Goal: Information Seeking & Learning: Learn about a topic

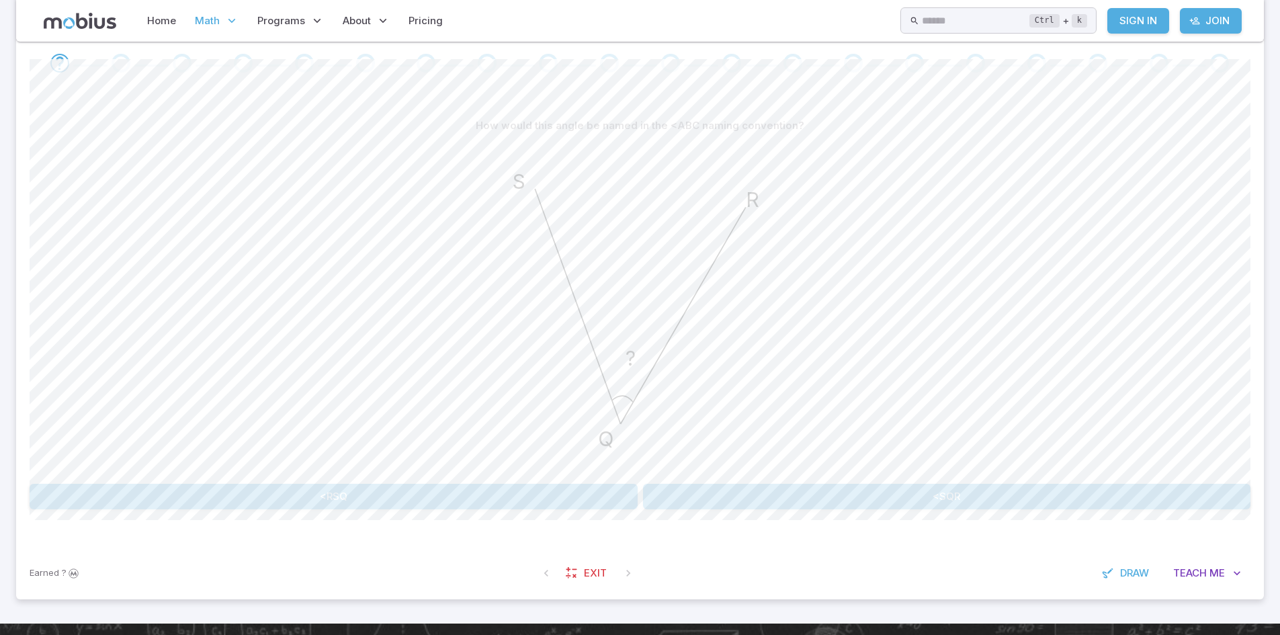
scroll to position [275, 0]
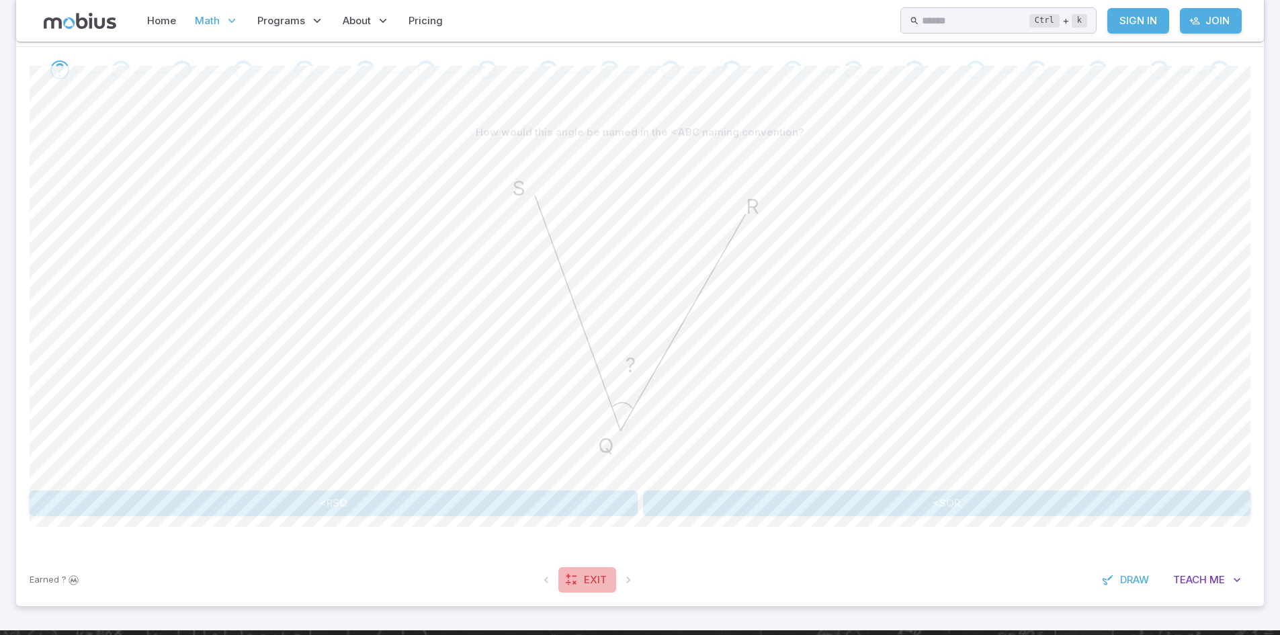
click at [575, 583] on icon at bounding box center [571, 579] width 13 height 13
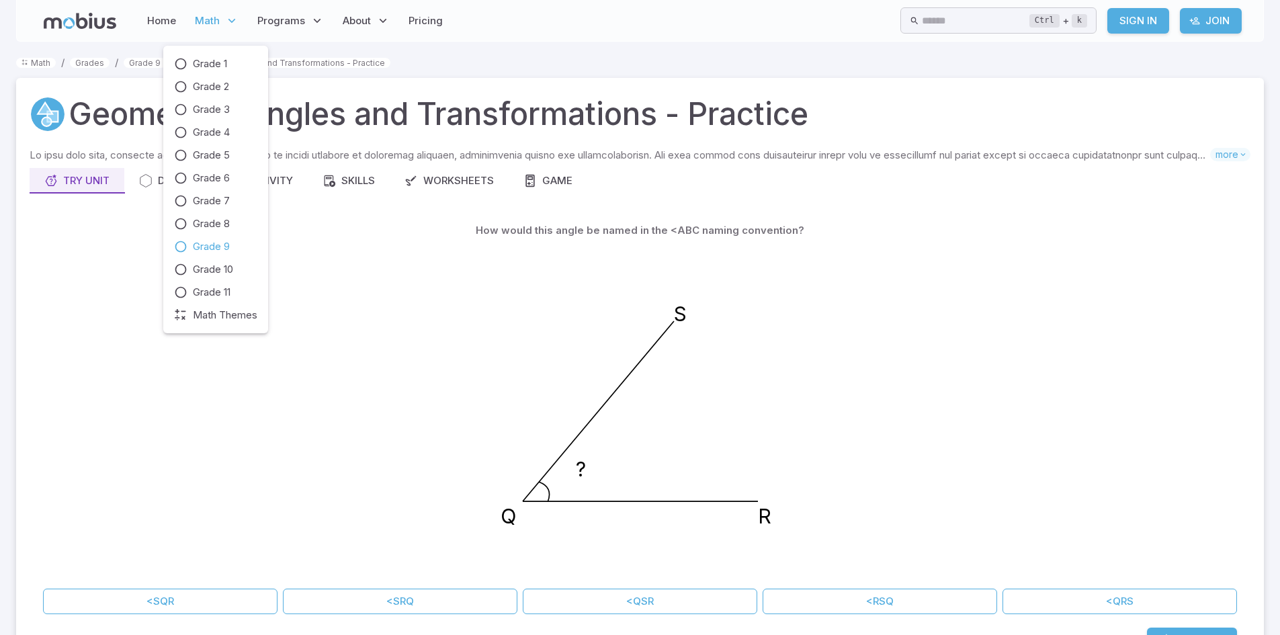
click at [226, 242] on span "Grade 9" at bounding box center [211, 246] width 37 height 15
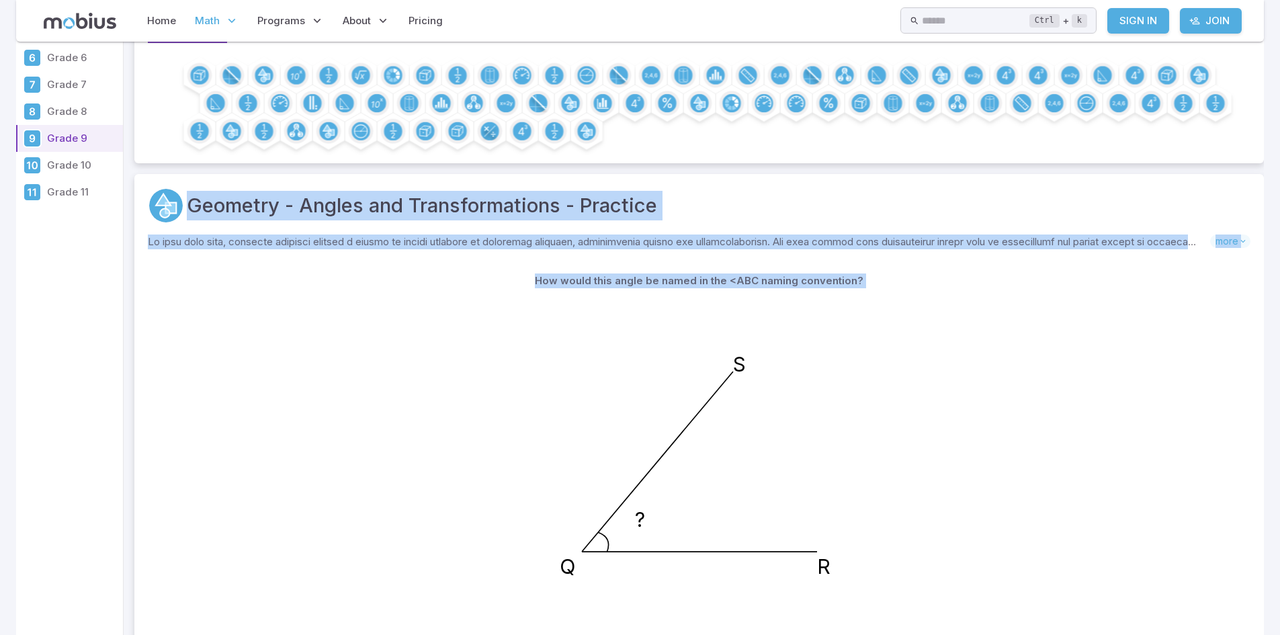
drag, startPoint x: 490, startPoint y: 349, endPoint x: 459, endPoint y: 56, distance: 294.6
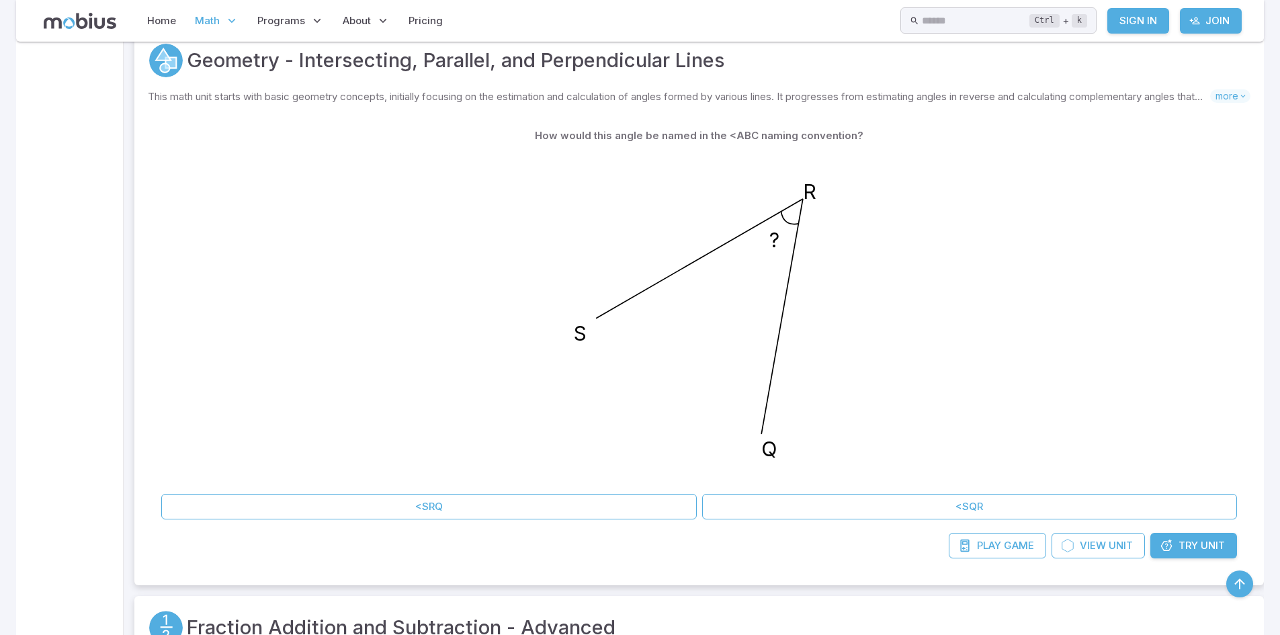
scroll to position [4870, 0]
drag, startPoint x: 1173, startPoint y: 526, endPoint x: 1175, endPoint y: 542, distance: 16.3
click at [1175, 542] on div "How would this angle be named in the <ABC naming convention? ? S R Q <SRQ <SQR …" at bounding box center [699, 338] width 1103 height 462
click at [1175, 542] on link "Try Unit" at bounding box center [1193, 543] width 87 height 26
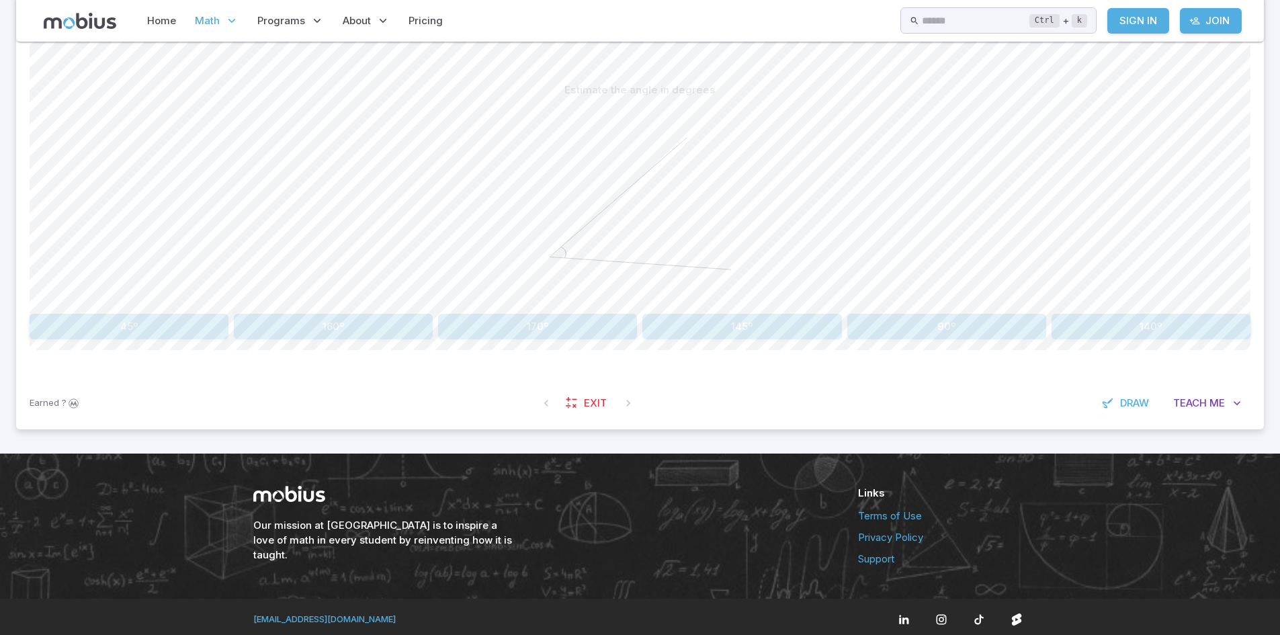
scroll to position [321, 0]
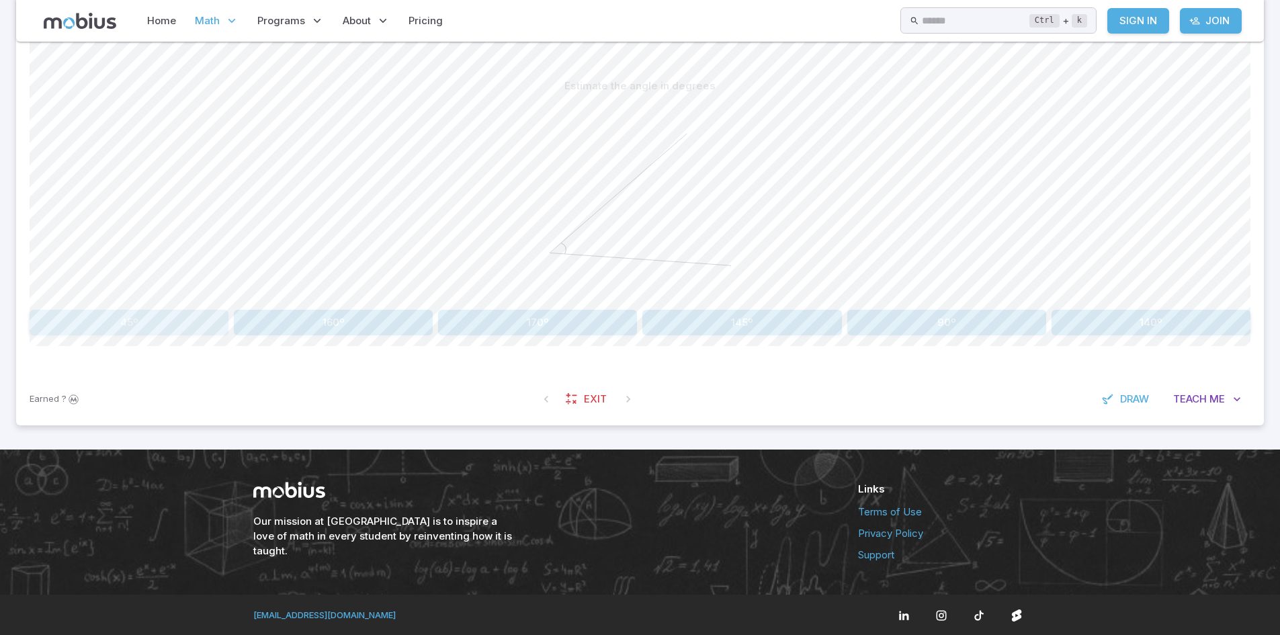
click at [110, 317] on button "45º" at bounding box center [129, 323] width 199 height 26
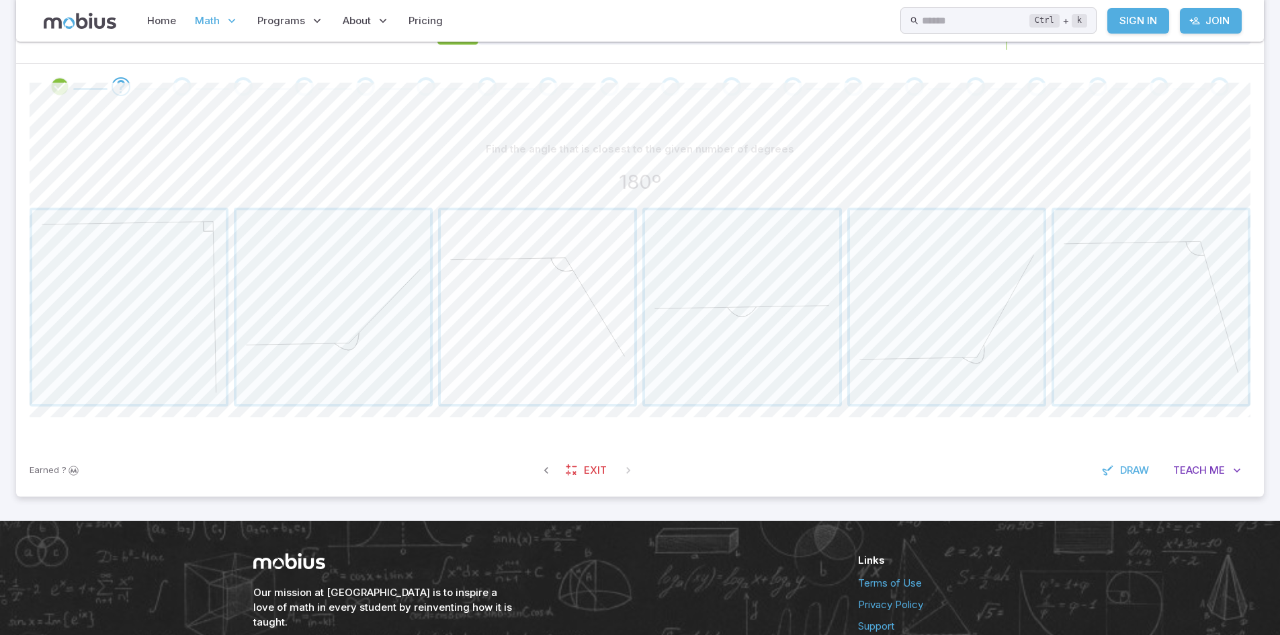
scroll to position [252, 0]
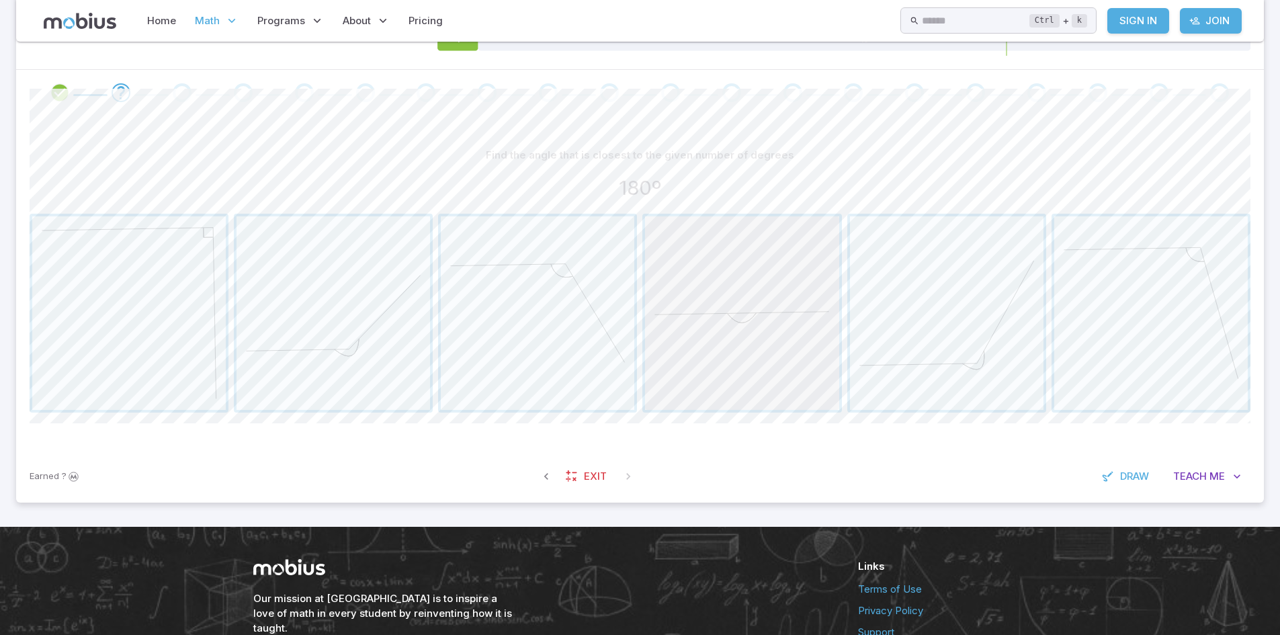
click at [741, 241] on span "button" at bounding box center [742, 313] width 194 height 194
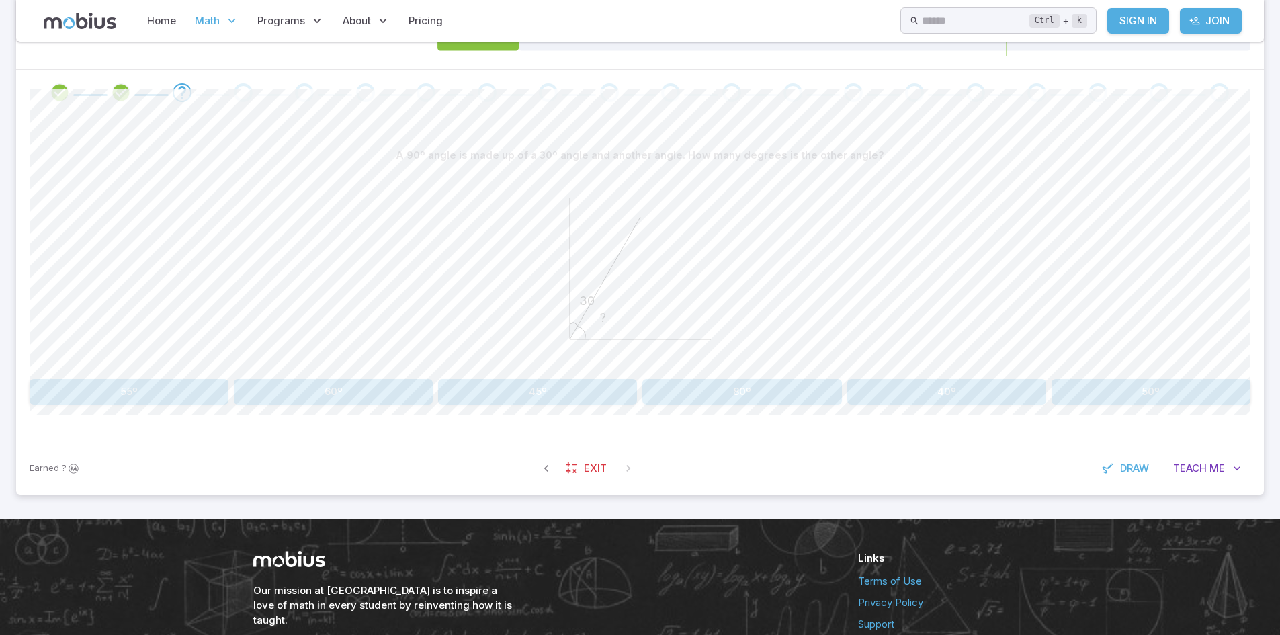
drag, startPoint x: 487, startPoint y: 356, endPoint x: 530, endPoint y: 329, distance: 51.1
click at [530, 329] on div "? 30" at bounding box center [640, 271] width 1221 height 206
click at [394, 382] on button "60º" at bounding box center [333, 392] width 199 height 26
click at [875, 384] on button "45º" at bounding box center [946, 392] width 199 height 26
drag, startPoint x: 876, startPoint y: 405, endPoint x: 1052, endPoint y: 398, distance: 176.2
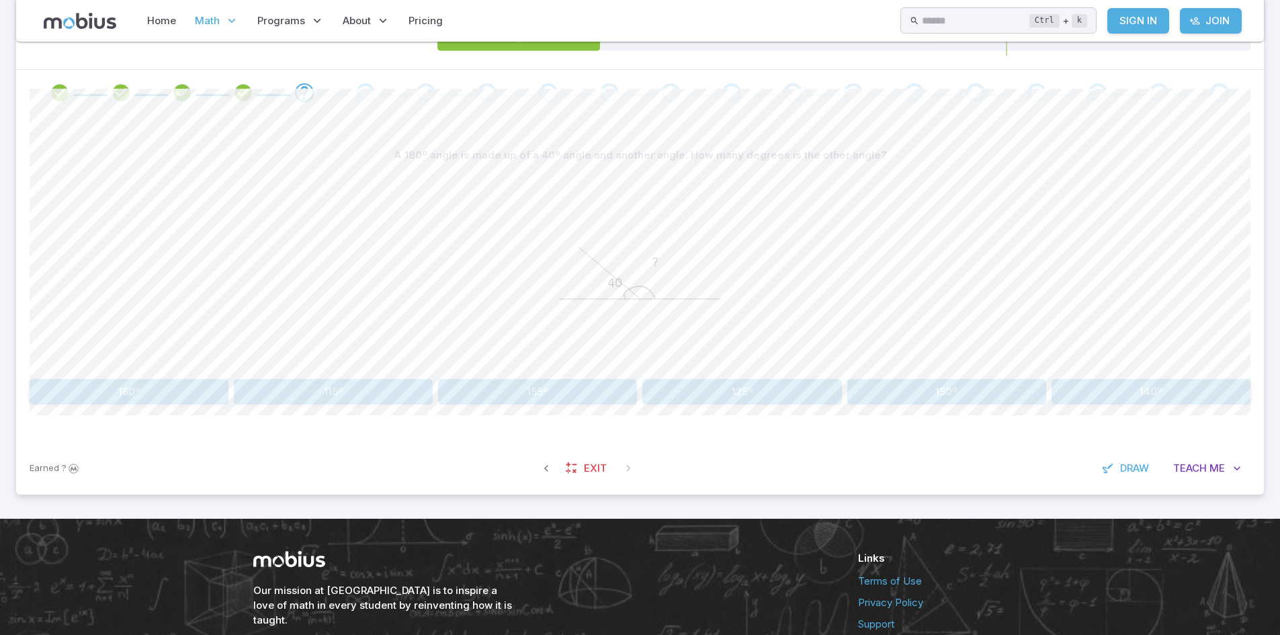
click at [997, 396] on div "A 180º angle is made up of a 40º angle and another angle. How many degrees is t…" at bounding box center [640, 279] width 1221 height 327
click at [1088, 397] on button "140º" at bounding box center [1151, 392] width 199 height 26
click at [649, 336] on icon "? 65" at bounding box center [641, 269] width 202 height 202
click at [1105, 385] on button "115º" at bounding box center [1151, 392] width 199 height 26
click at [517, 401] on button "complementary" at bounding box center [639, 392] width 403 height 26
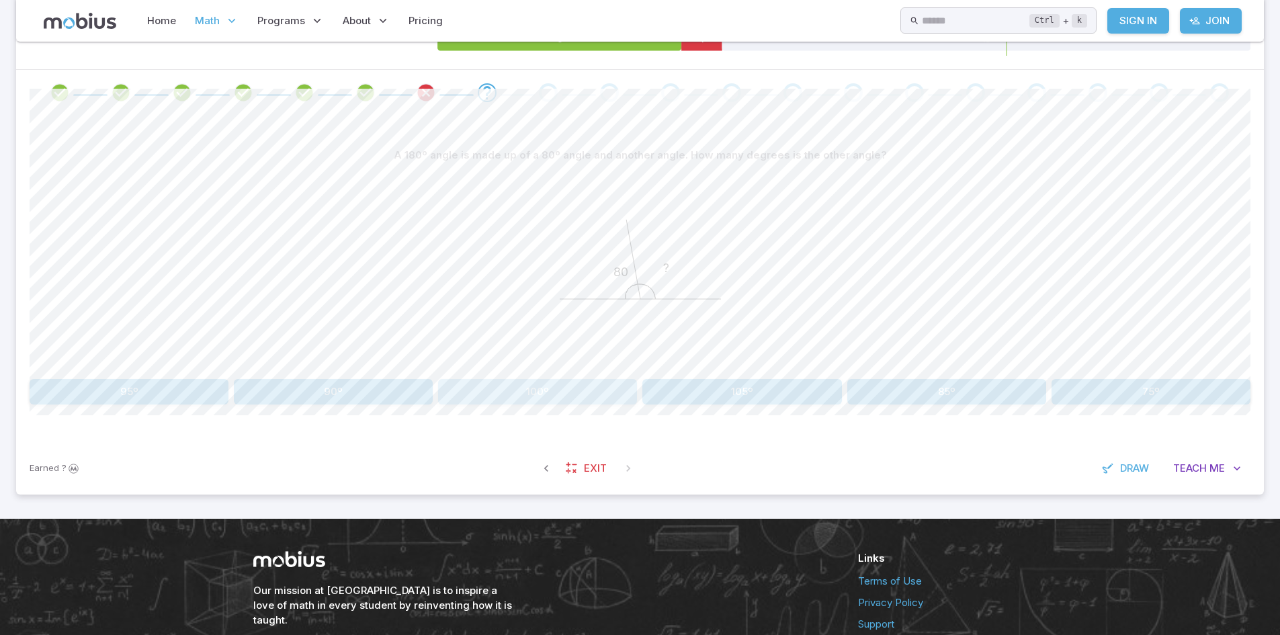
click at [598, 402] on button "100º" at bounding box center [537, 392] width 199 height 26
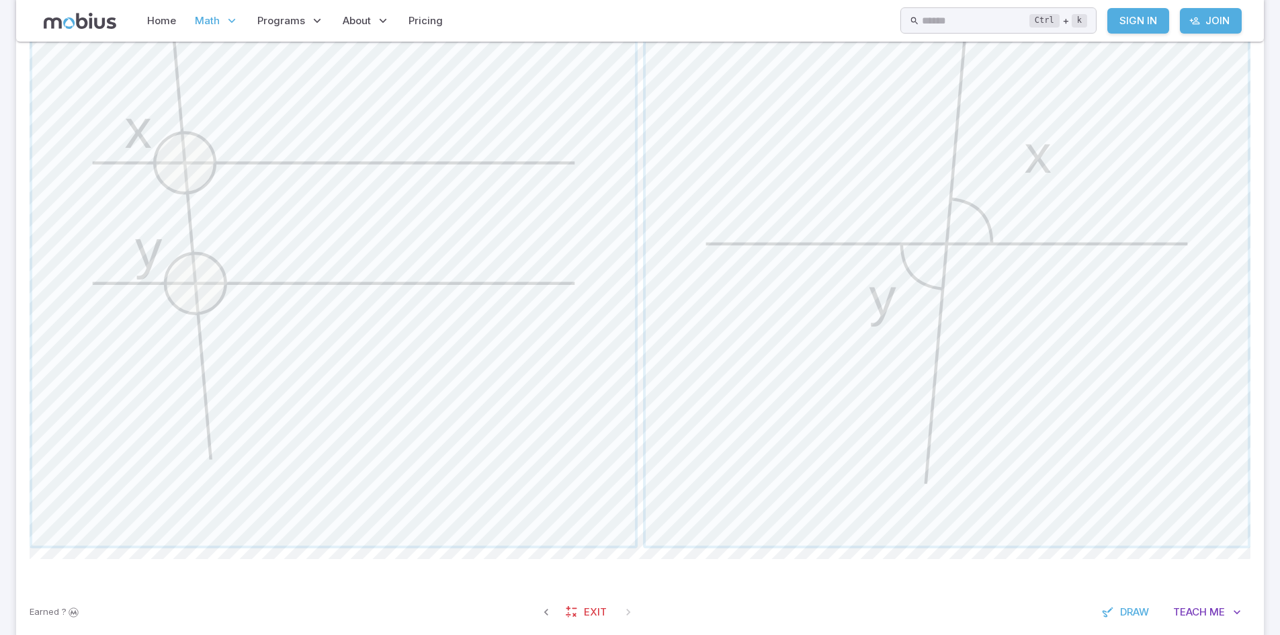
scroll to position [525, 0]
click at [796, 177] on span "button" at bounding box center [947, 245] width 603 height 603
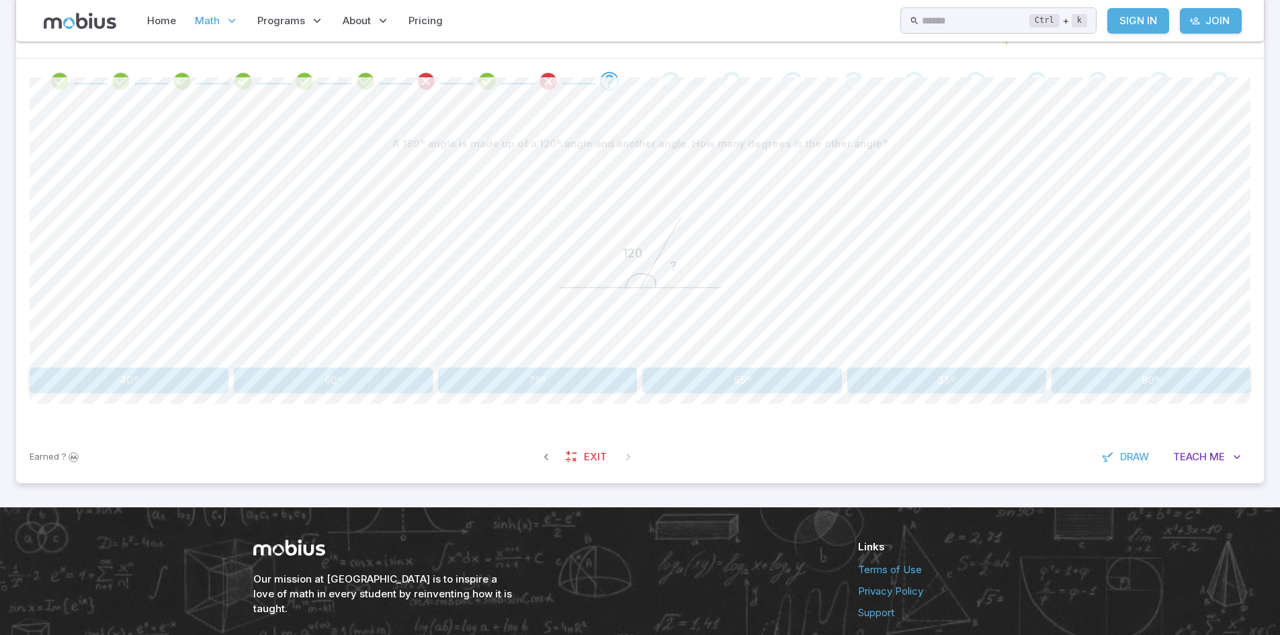
scroll to position [323, 0]
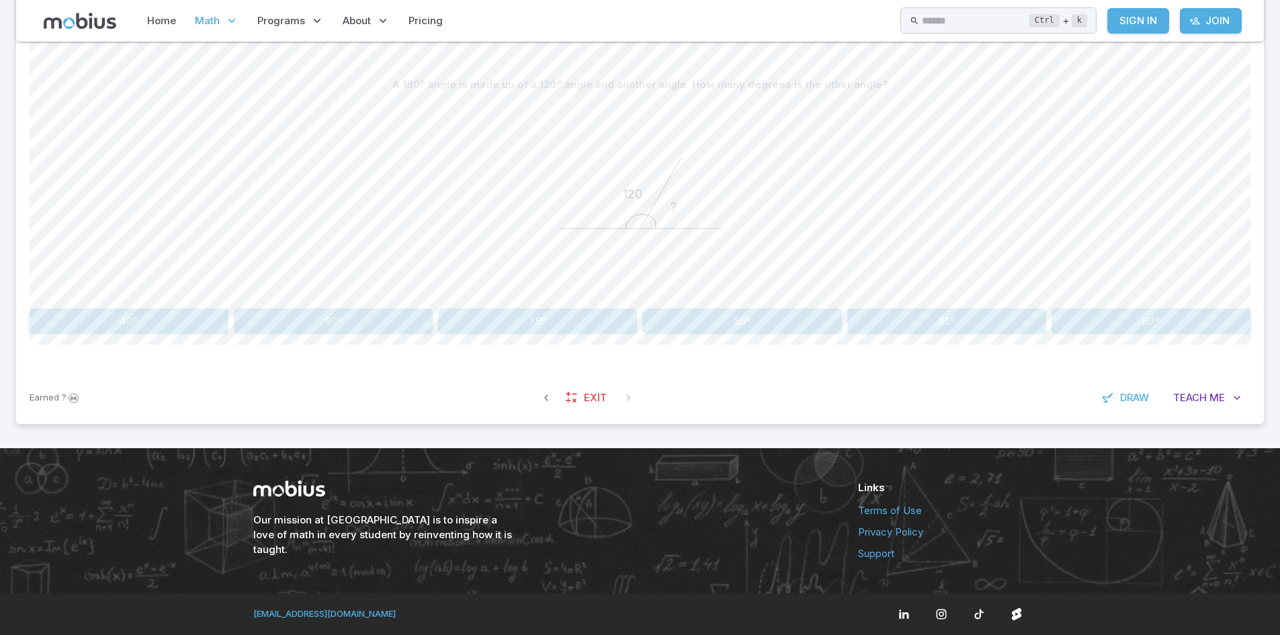
click at [349, 330] on button "60º" at bounding box center [333, 321] width 199 height 26
click at [653, 341] on div "What do we know about this pair of angles? x y Angles x and y are identical Ang…" at bounding box center [640, 208] width 1221 height 327
click at [665, 328] on button "Angles x and y add to 180º" at bounding box center [639, 321] width 403 height 26
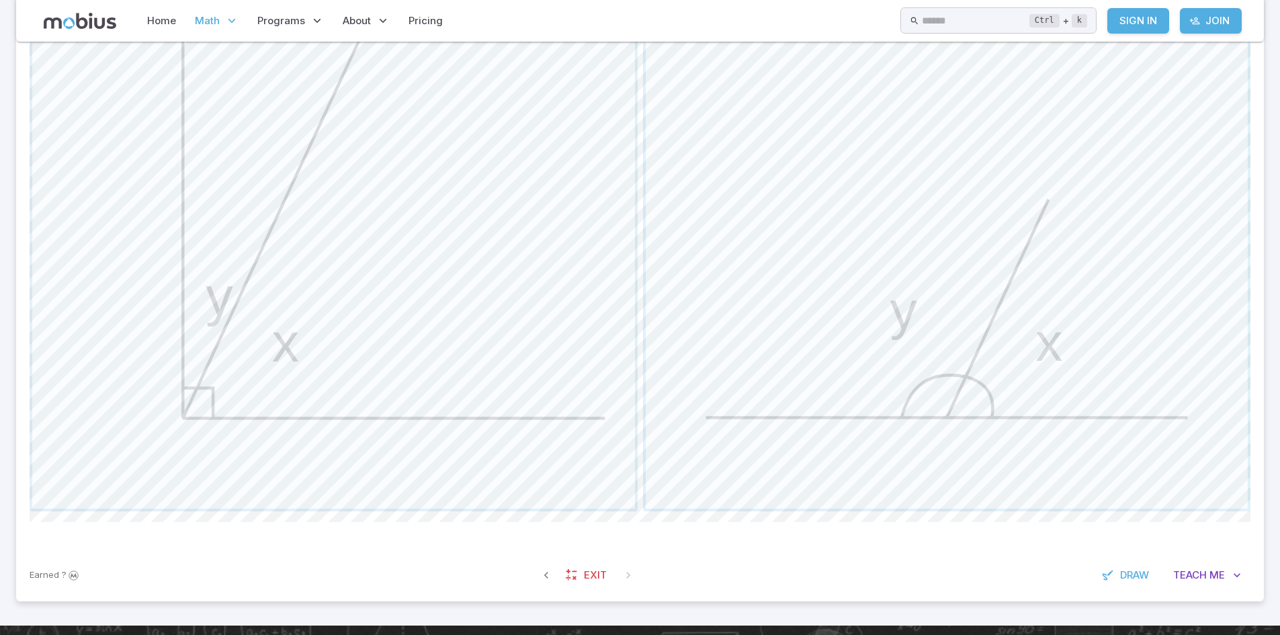
scroll to position [563, 0]
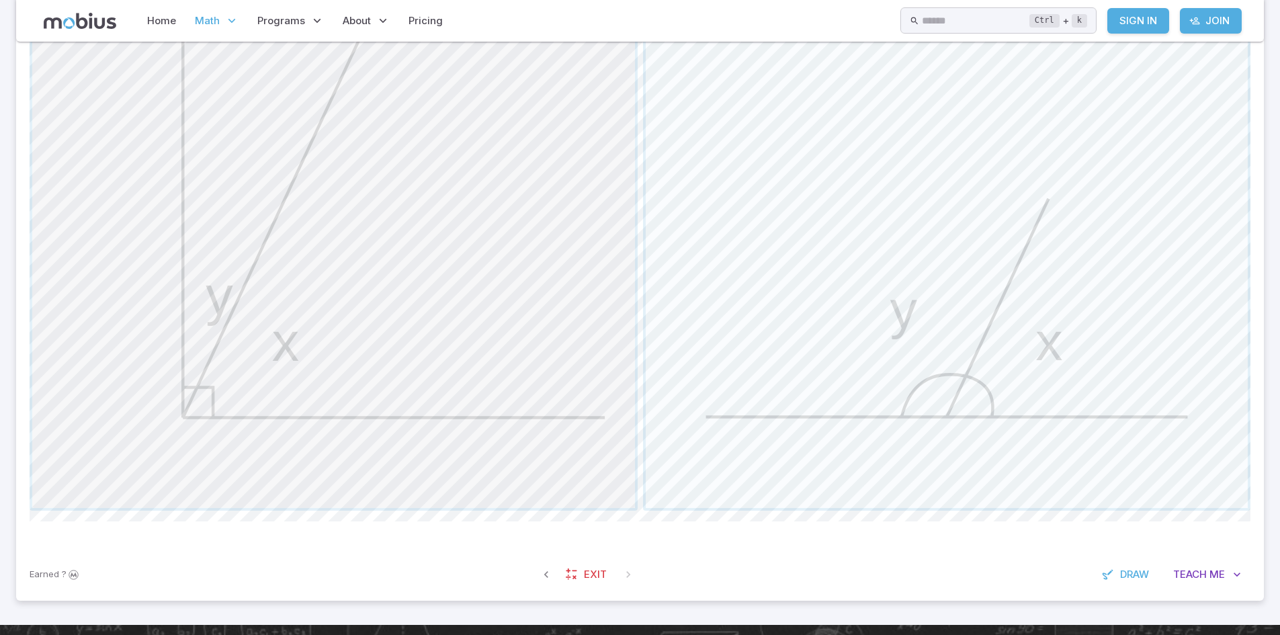
click at [476, 358] on span "button" at bounding box center [333, 206] width 603 height 603
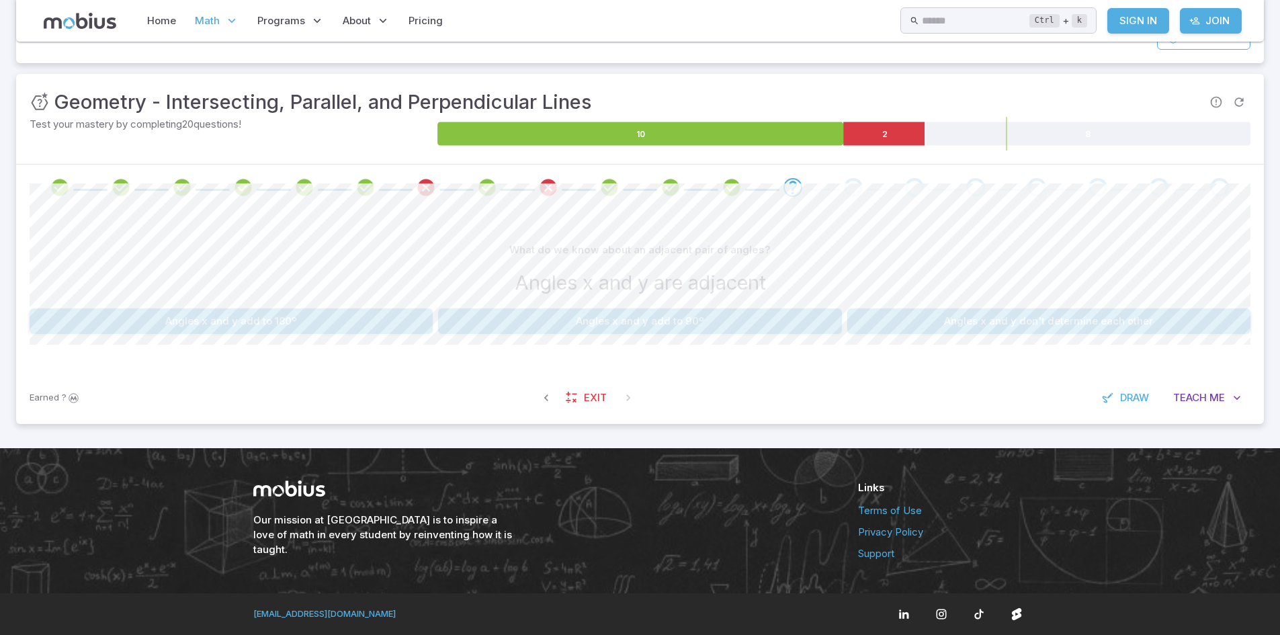
scroll to position [157, 0]
click at [336, 331] on button "Angles x and y add to 180º" at bounding box center [231, 321] width 403 height 26
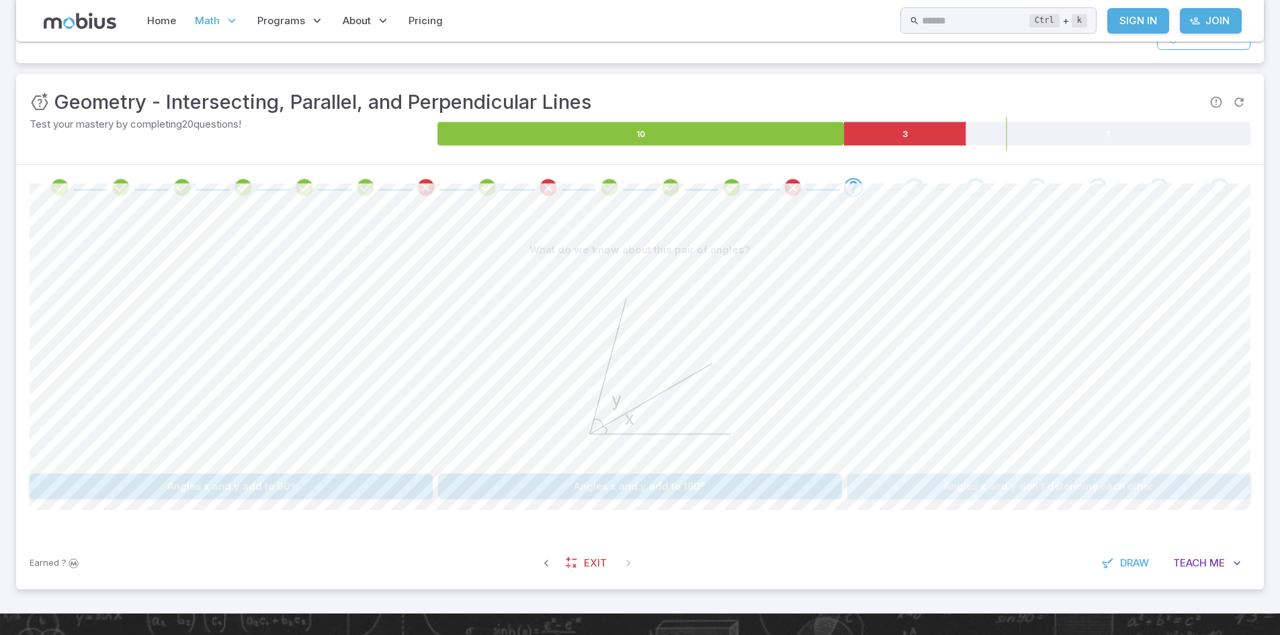
click at [974, 480] on button "Angles x and y don't determine each other" at bounding box center [1048, 487] width 403 height 26
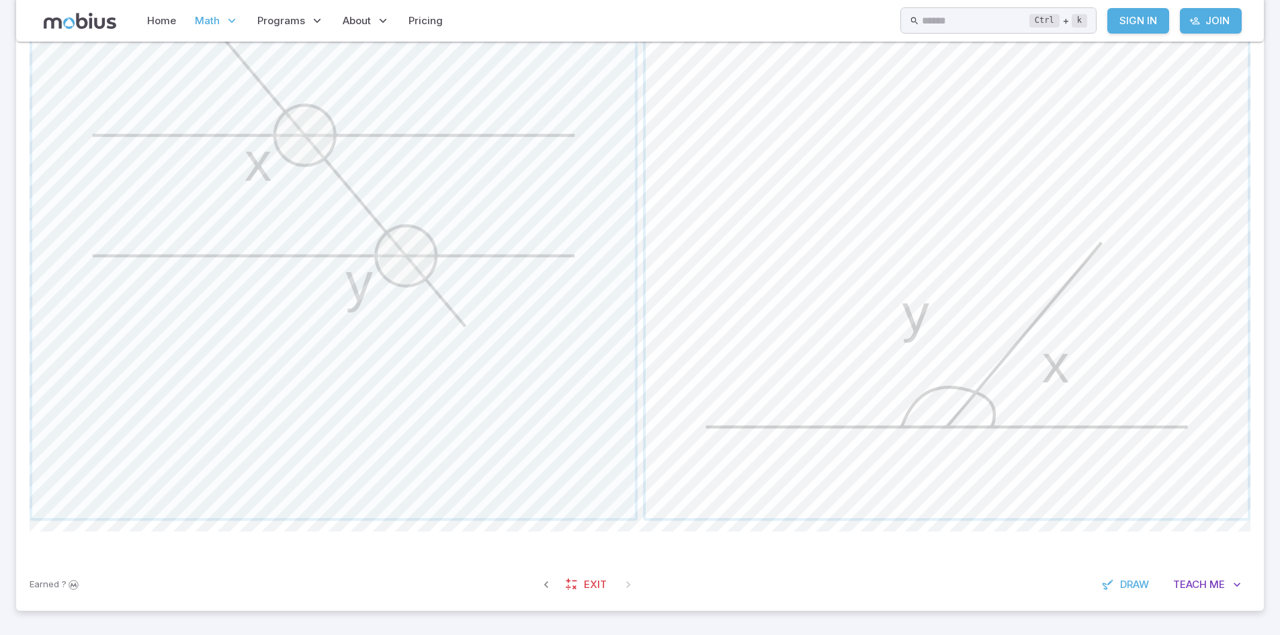
scroll to position [431, 0]
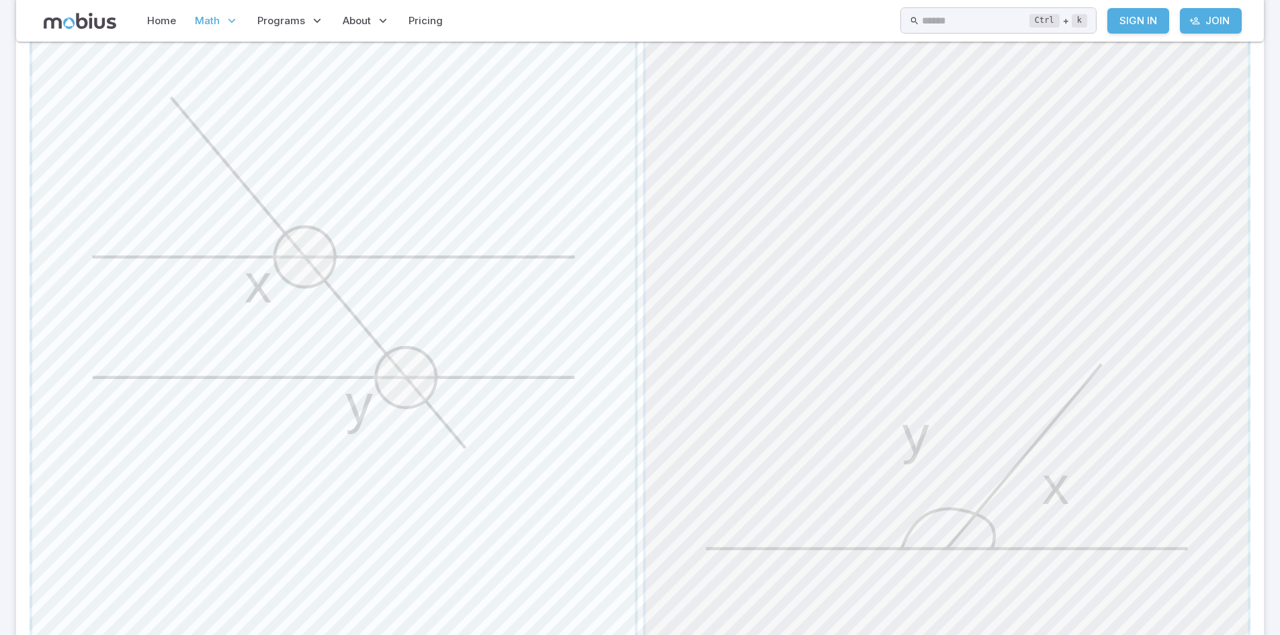
click at [704, 423] on span "button" at bounding box center [947, 338] width 603 height 603
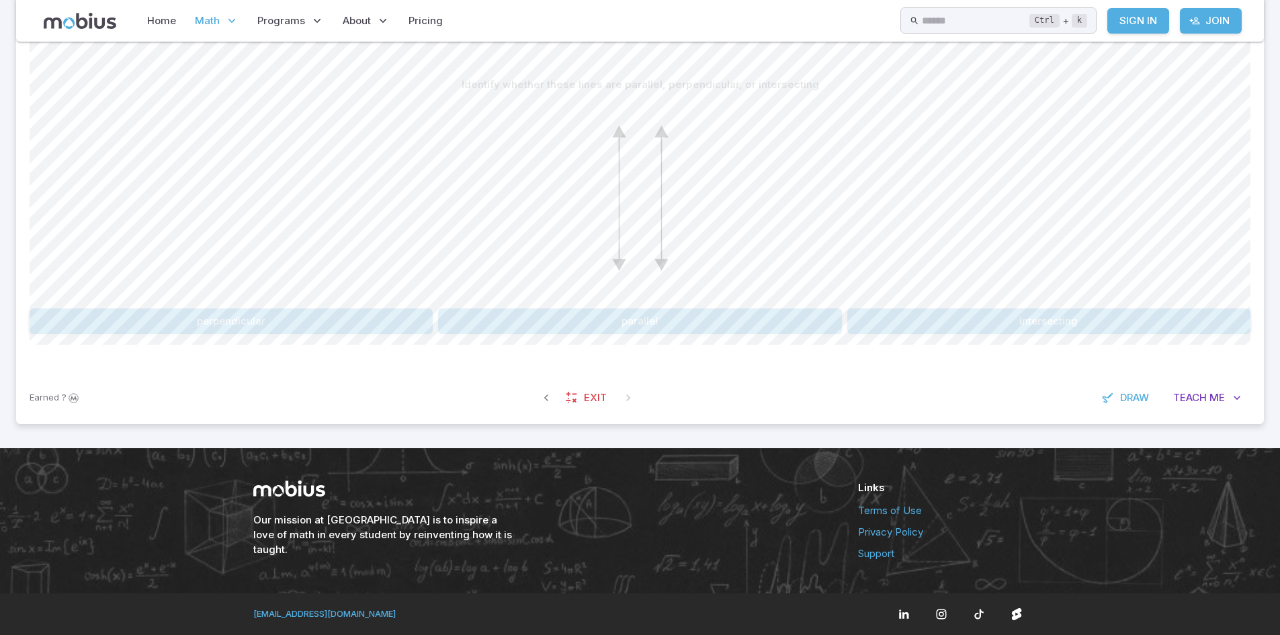
scroll to position [323, 0]
click at [632, 327] on button "parallel" at bounding box center [639, 321] width 403 height 26
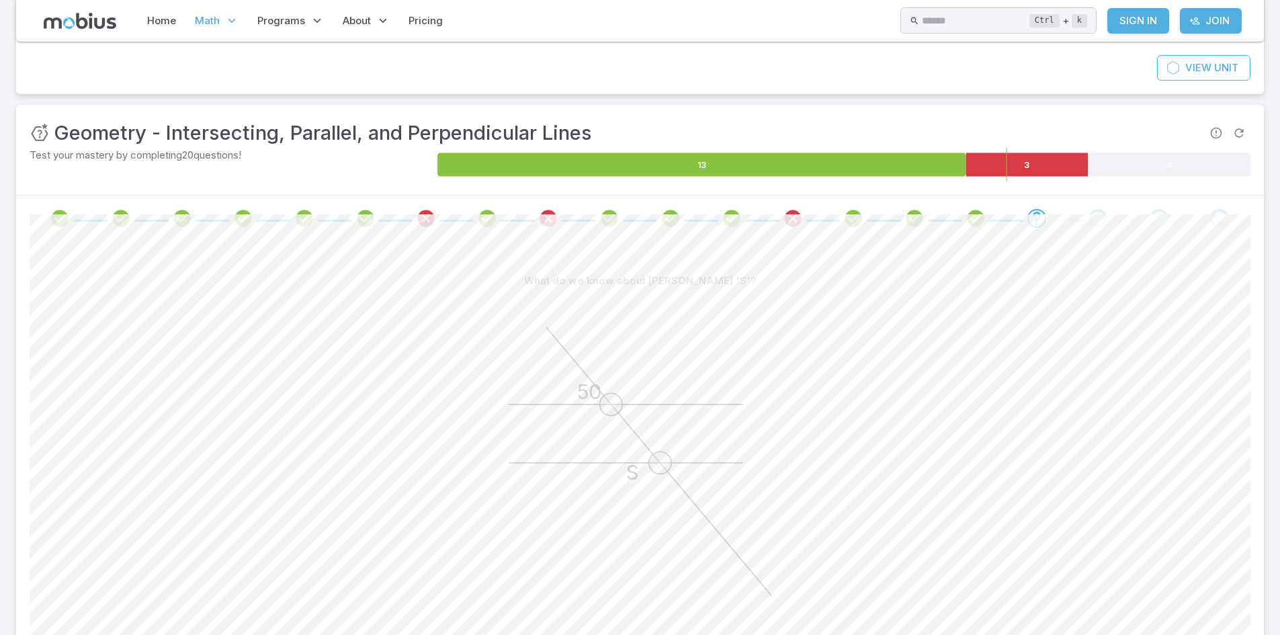
scroll to position [286, 0]
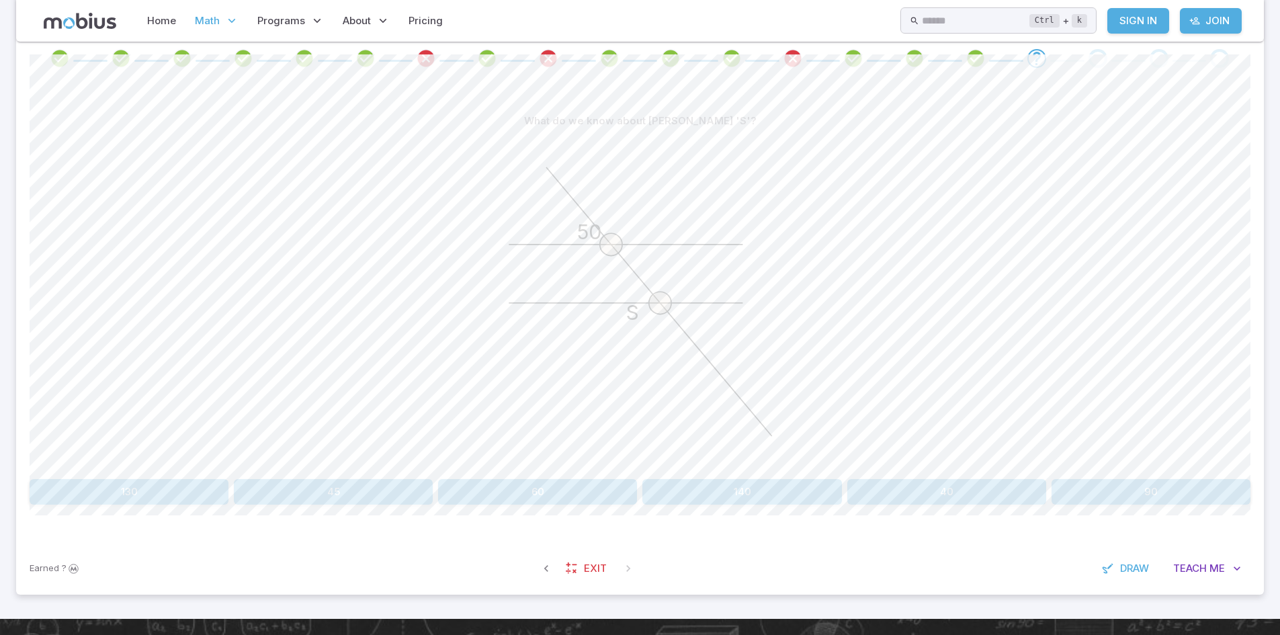
drag, startPoint x: 174, startPoint y: 506, endPoint x: 150, endPoint y: 501, distance: 24.8
click at [150, 501] on div "What do we know about [PERSON_NAME] 'S'? 50 S 130 45 60 140 40 90 Canvas action…" at bounding box center [640, 311] width 1221 height 461
click at [150, 501] on button "130" at bounding box center [129, 492] width 199 height 26
click at [448, 497] on button "<SRQ" at bounding box center [334, 492] width 608 height 26
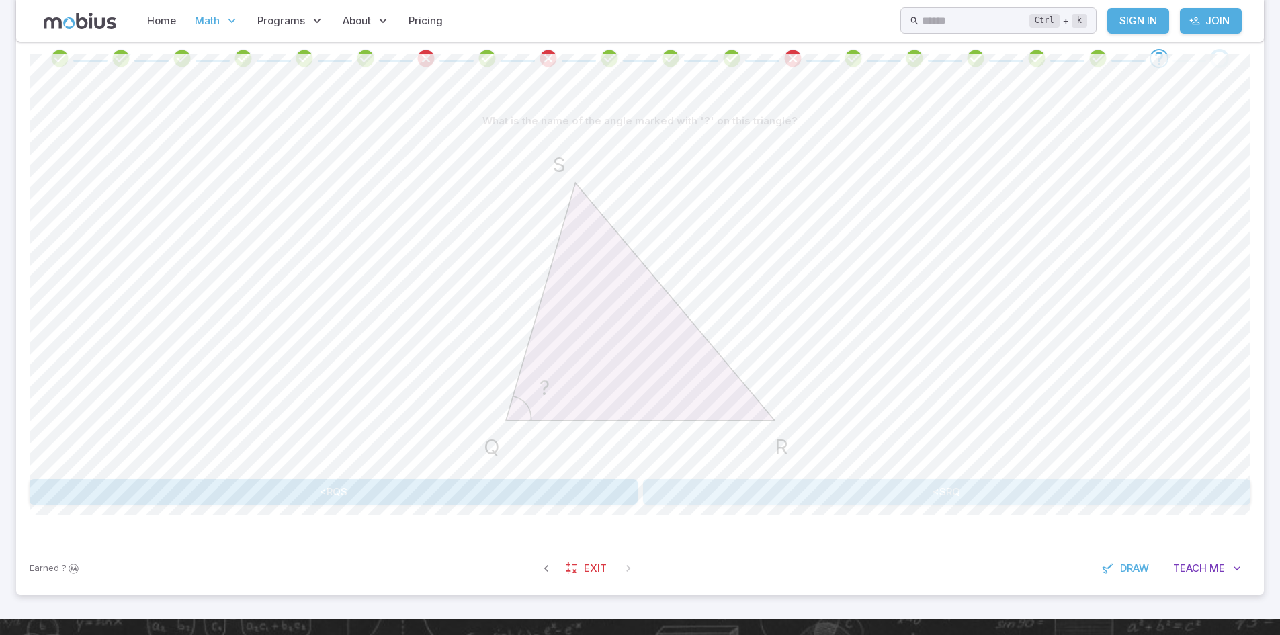
click at [849, 501] on button "<SRQ" at bounding box center [947, 492] width 608 height 26
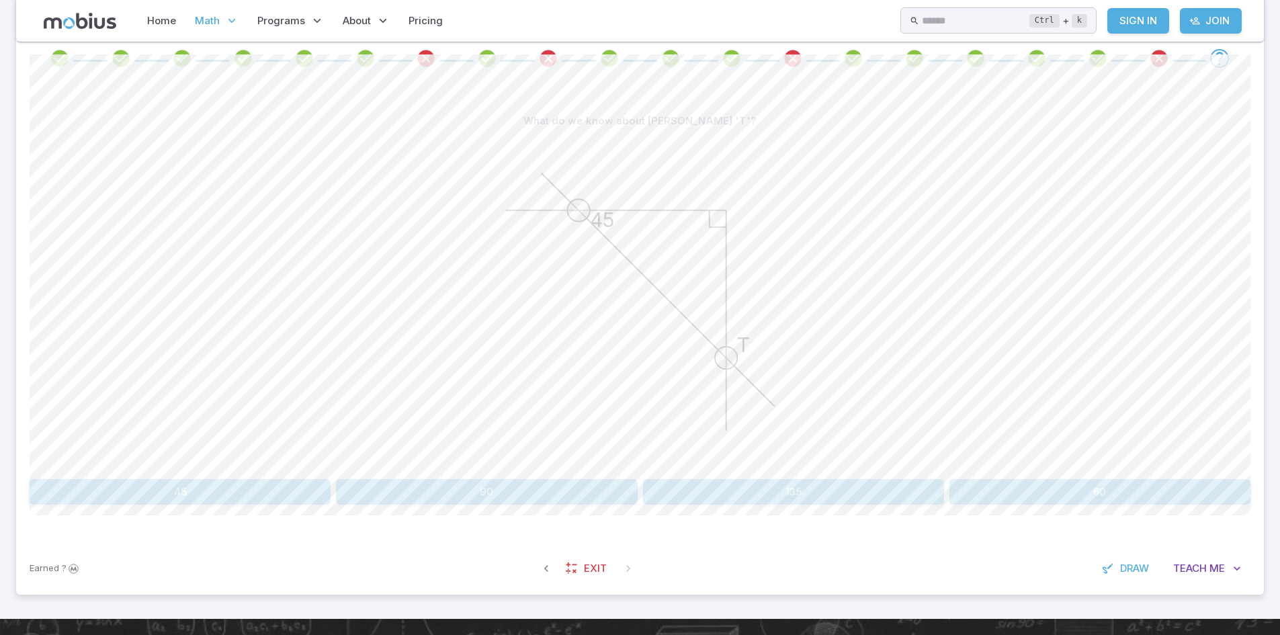
drag, startPoint x: 489, startPoint y: 496, endPoint x: 657, endPoint y: 347, distance: 225.2
click at [657, 347] on div "What do we know about [PERSON_NAME] 'T'? 45 T 45 90 135 60" at bounding box center [640, 306] width 1221 height 396
drag, startPoint x: 641, startPoint y: 427, endPoint x: 677, endPoint y: 467, distance: 53.7
click at [677, 467] on icon "45 T" at bounding box center [640, 302] width 336 height 336
click at [175, 497] on button "45" at bounding box center [180, 492] width 301 height 26
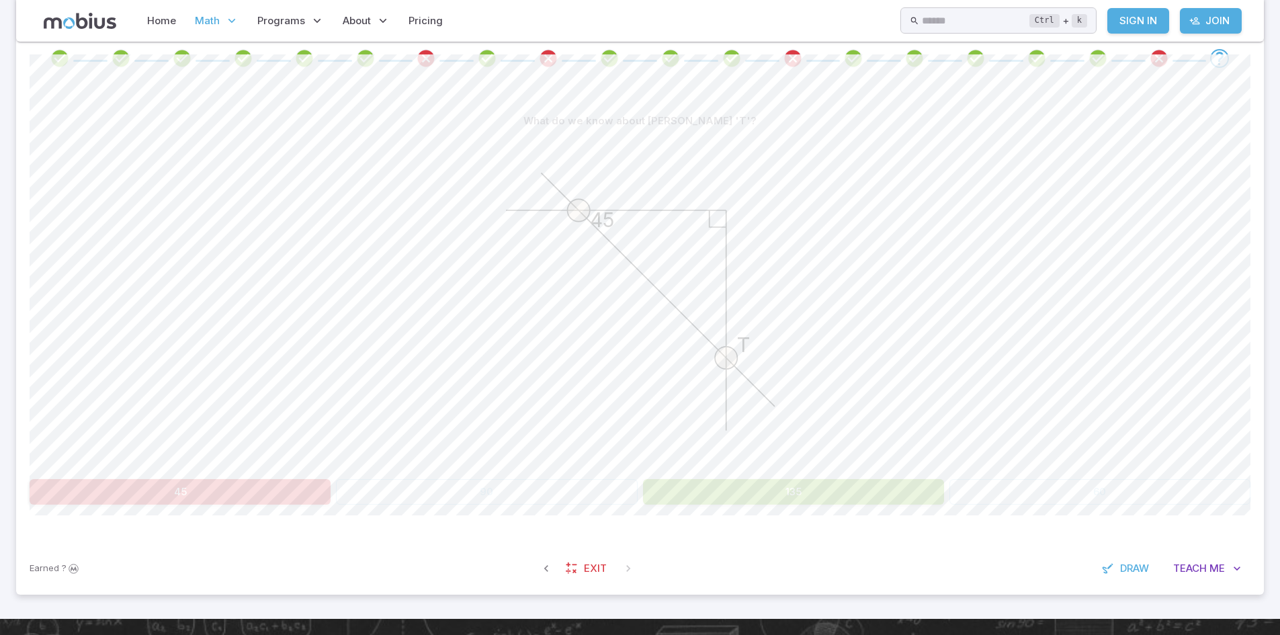
scroll to position [131, 0]
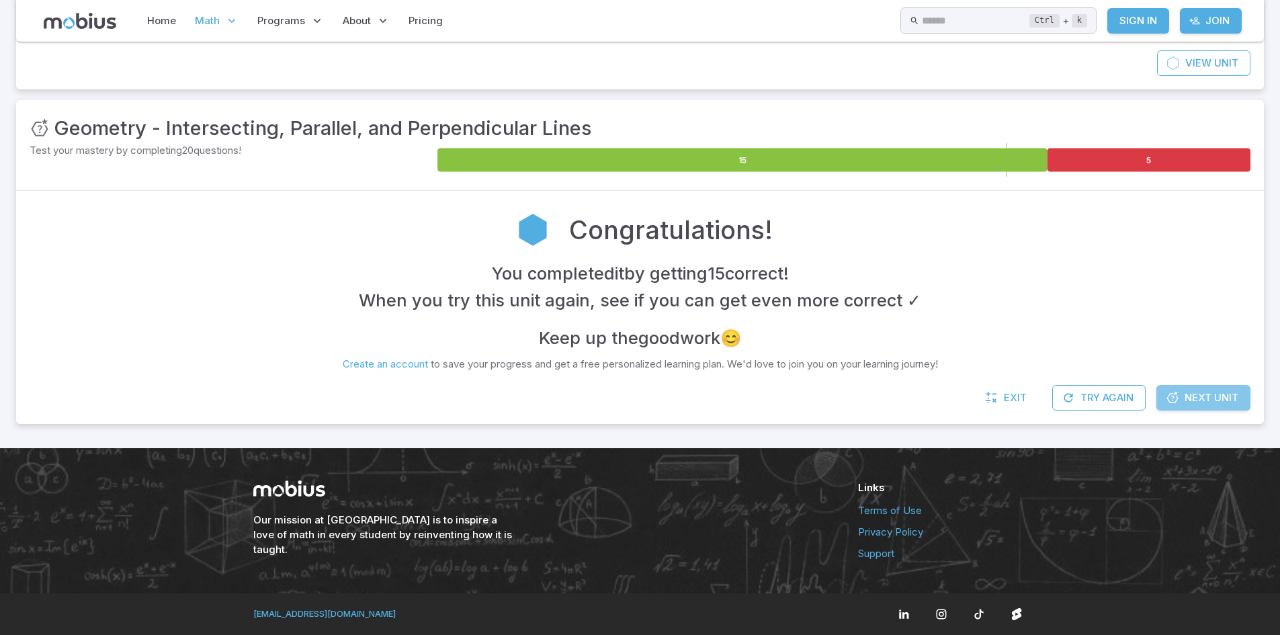
click at [1206, 396] on span "Next Unit" at bounding box center [1212, 397] width 54 height 15
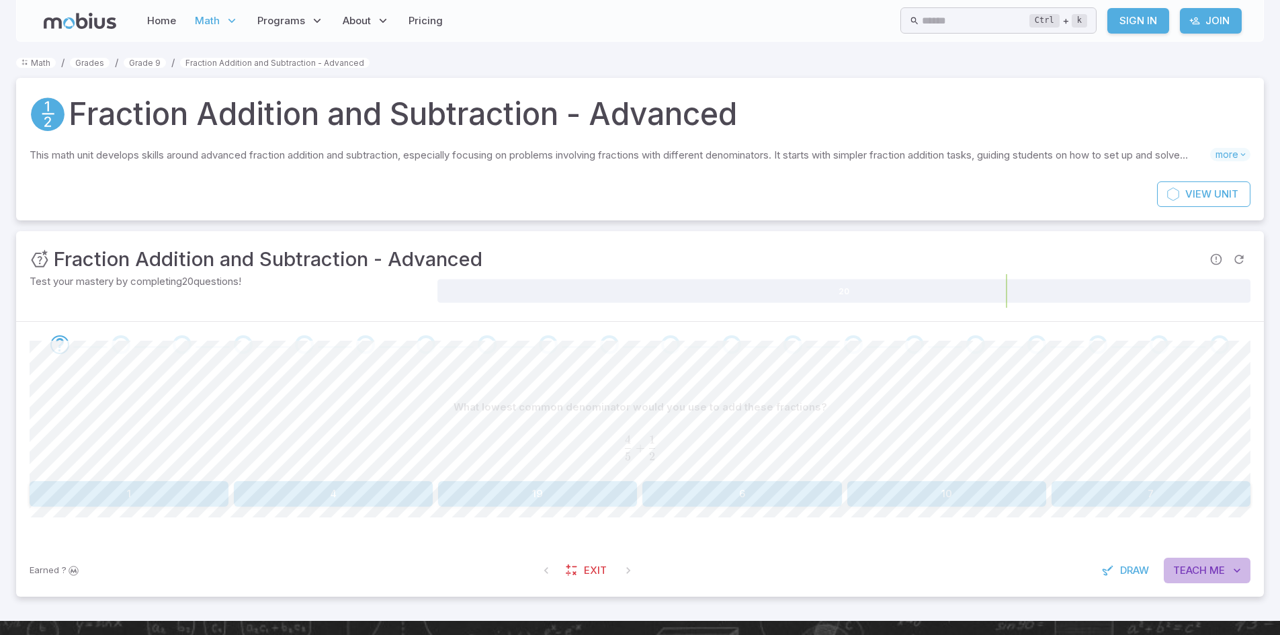
click at [1218, 570] on span "Me" at bounding box center [1217, 570] width 15 height 15
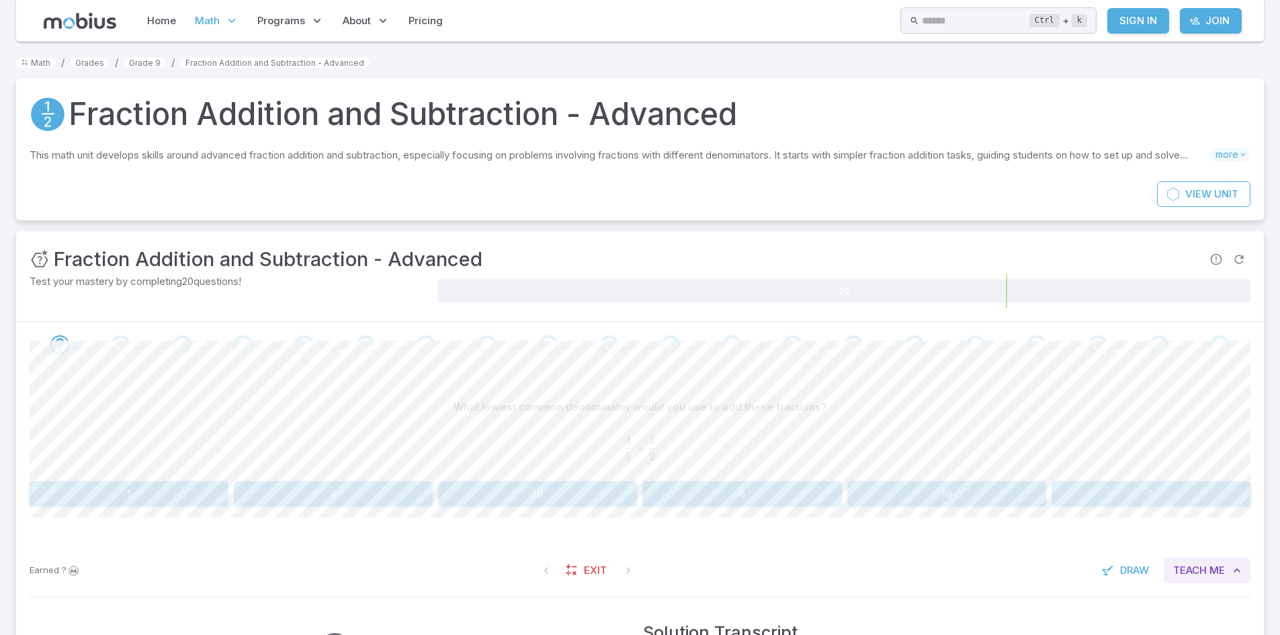
scroll to position [336, 0]
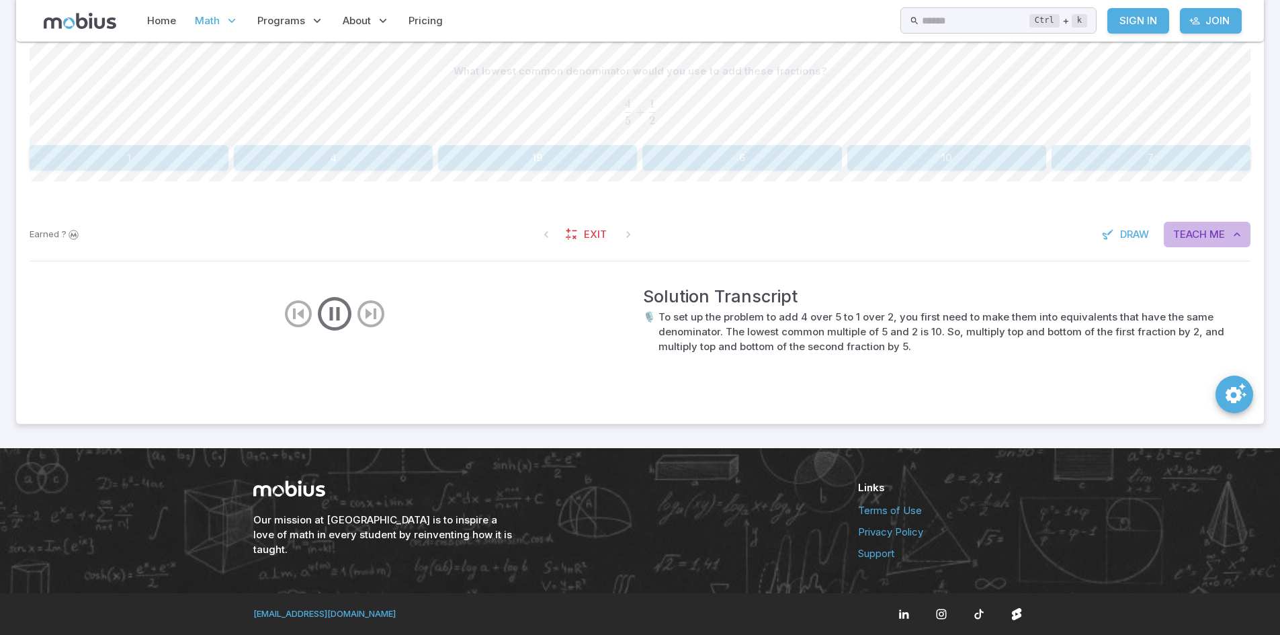
click at [1195, 235] on span "Teach" at bounding box center [1190, 234] width 34 height 15
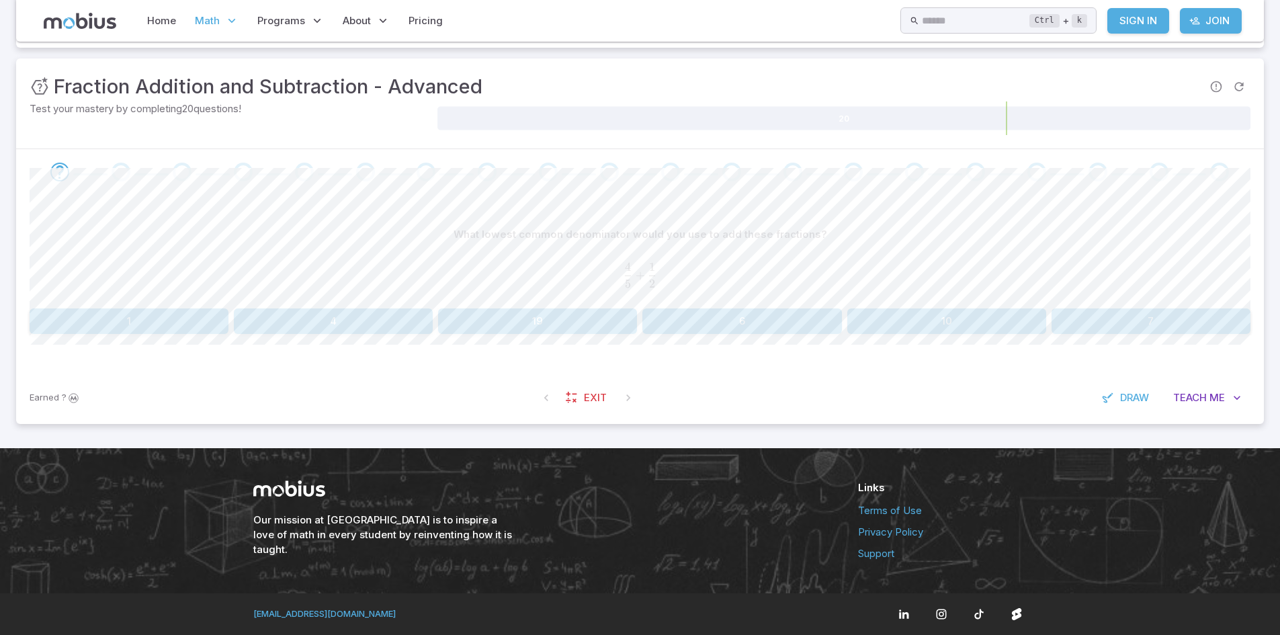
scroll to position [173, 0]
click at [946, 315] on button "10" at bounding box center [946, 321] width 199 height 26
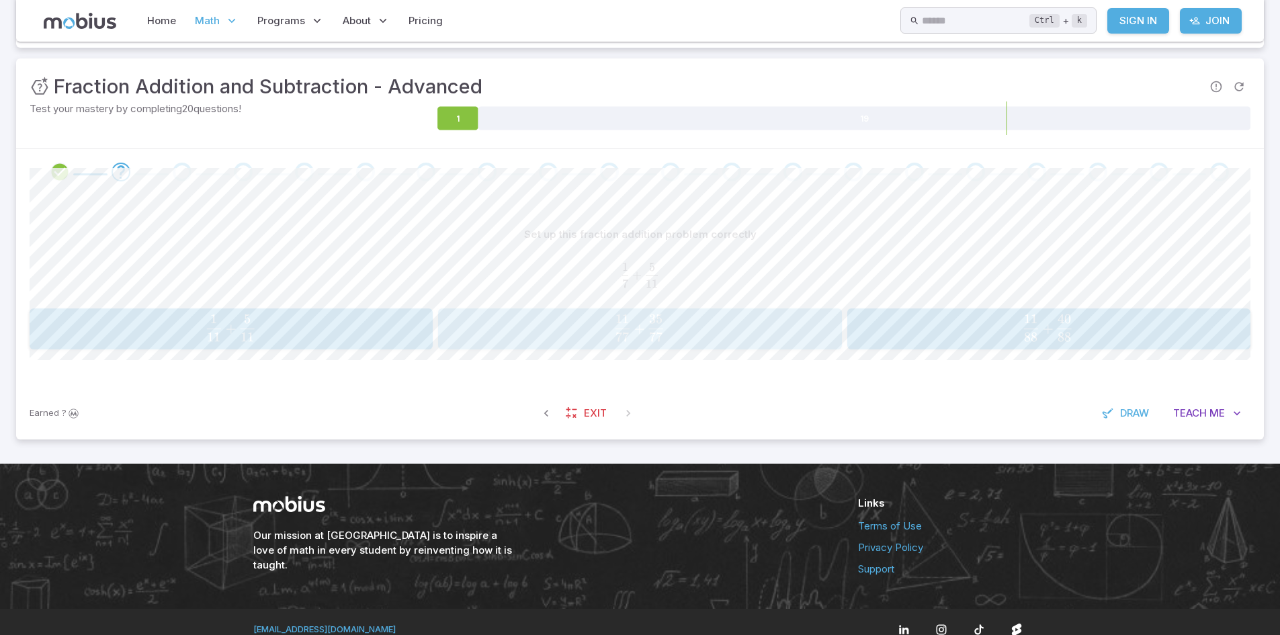
click at [824, 334] on div "11 77 + 35 77 \frac{11}{77} + \frac{35}{77} 77 11 ​ + 77 35 ​" at bounding box center [640, 329] width 395 height 31
drag, startPoint x: 824, startPoint y: 334, endPoint x: 744, endPoint y: 290, distance: 91.1
click at [919, 319] on span "33 22 ​ + 33 9 ​" at bounding box center [1047, 327] width 366 height 27
click at [568, 346] on button "8 15 \frac{8}{15} 15 8 ​" at bounding box center [537, 329] width 199 height 42
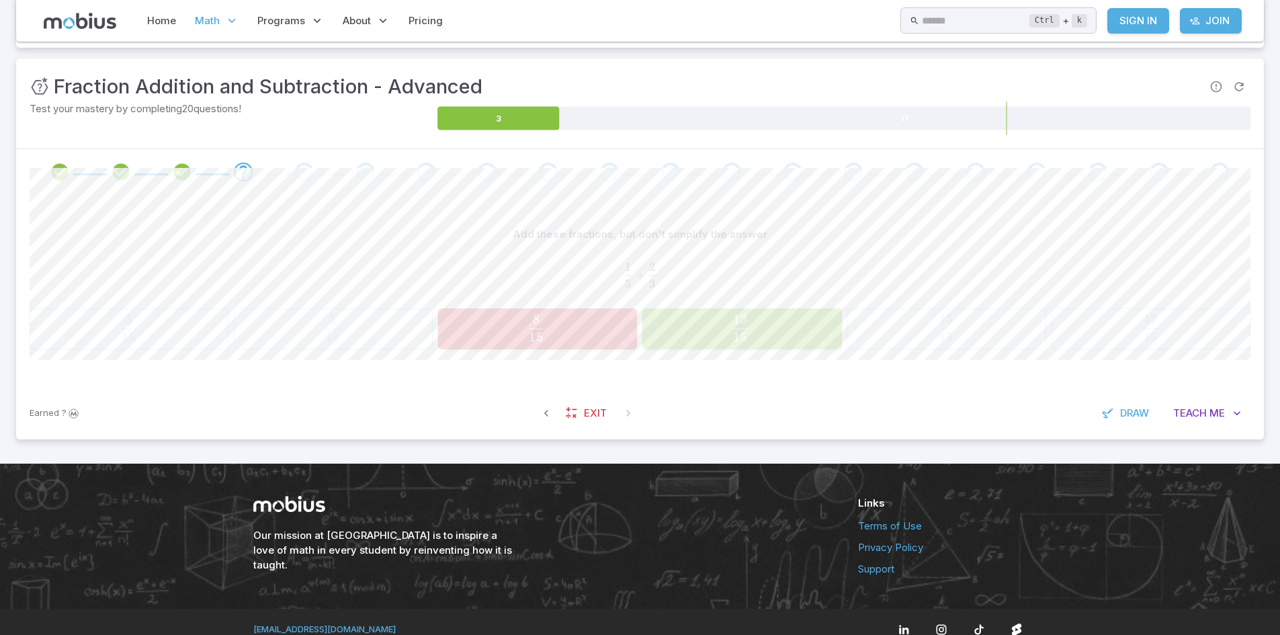
click at [801, 331] on span "15 13 ​" at bounding box center [740, 327] width 179 height 27
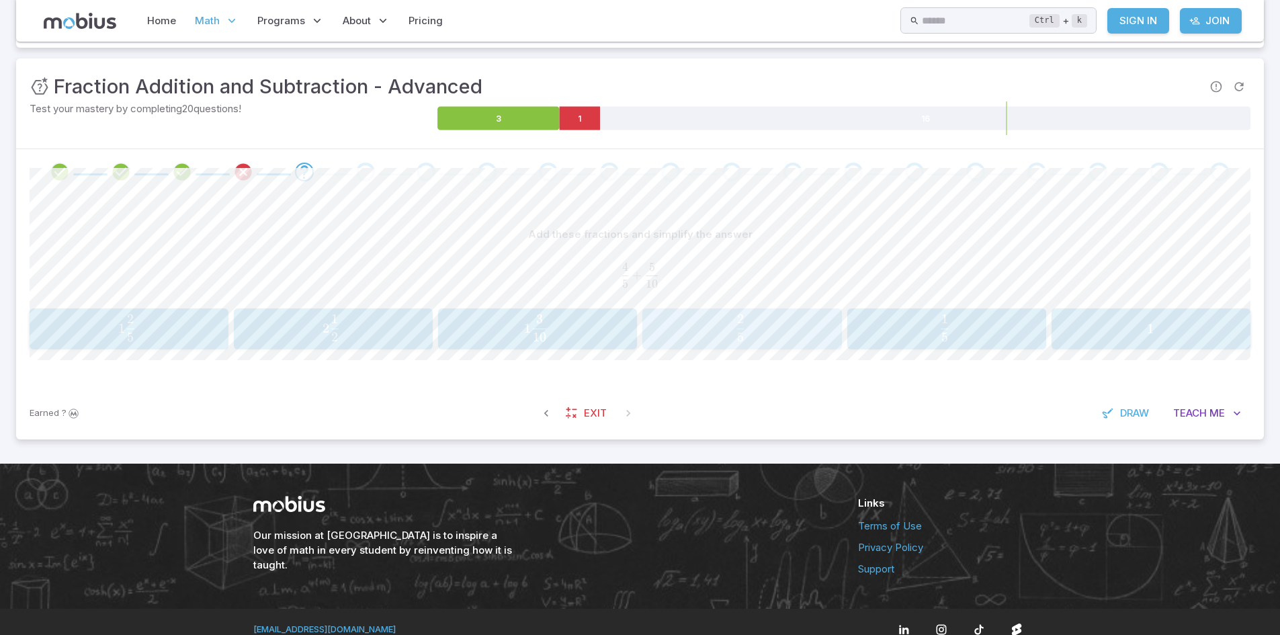
click at [801, 331] on span "5 2 ​" at bounding box center [740, 327] width 179 height 27
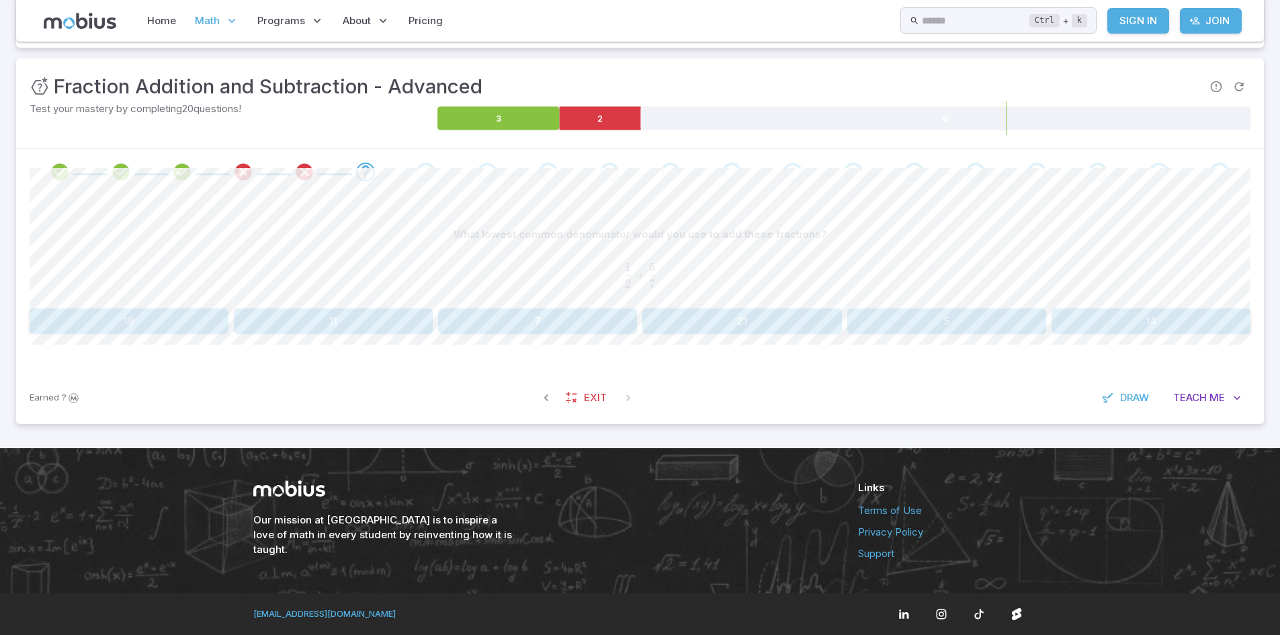
drag, startPoint x: 581, startPoint y: 417, endPoint x: 598, endPoint y: 380, distance: 41.2
click at [598, 380] on div "Earned ? Exit Draw Teach Me" at bounding box center [640, 398] width 1248 height 52
drag, startPoint x: 598, startPoint y: 380, endPoint x: 596, endPoint y: 388, distance: 8.3
click at [596, 388] on div "Earned ? Exit Draw Teach Me" at bounding box center [640, 398] width 1248 height 52
click at [596, 388] on link "Exit" at bounding box center [587, 398] width 58 height 26
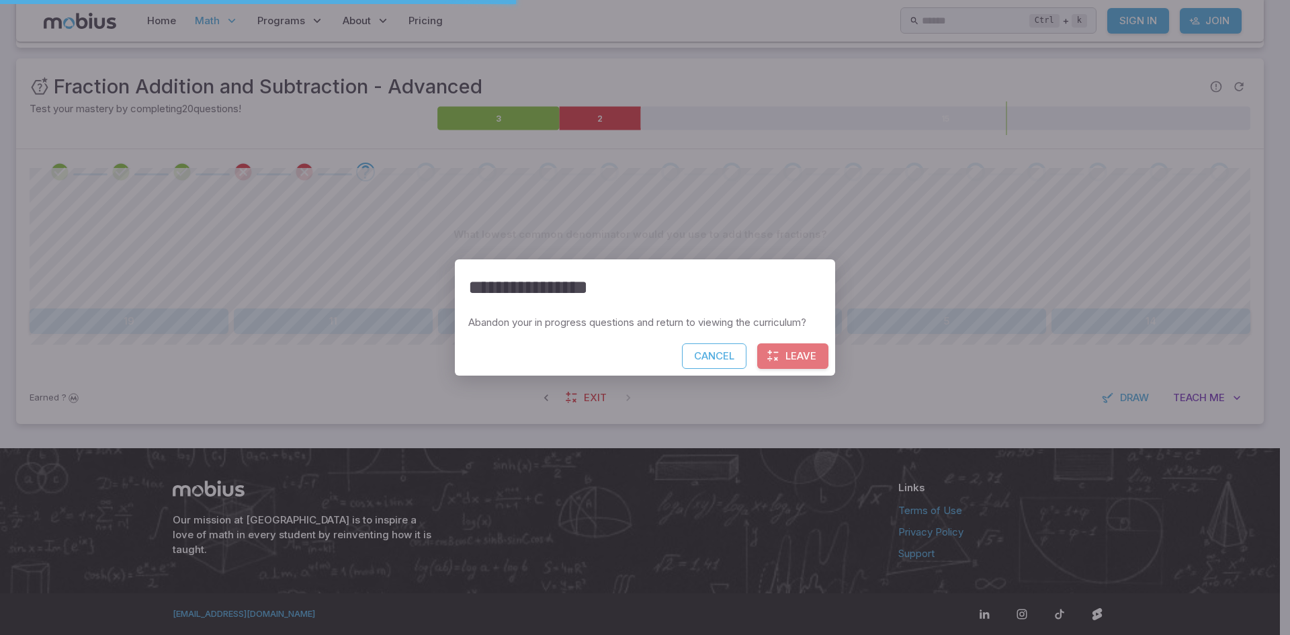
click at [781, 362] on button "Leave" at bounding box center [792, 356] width 71 height 26
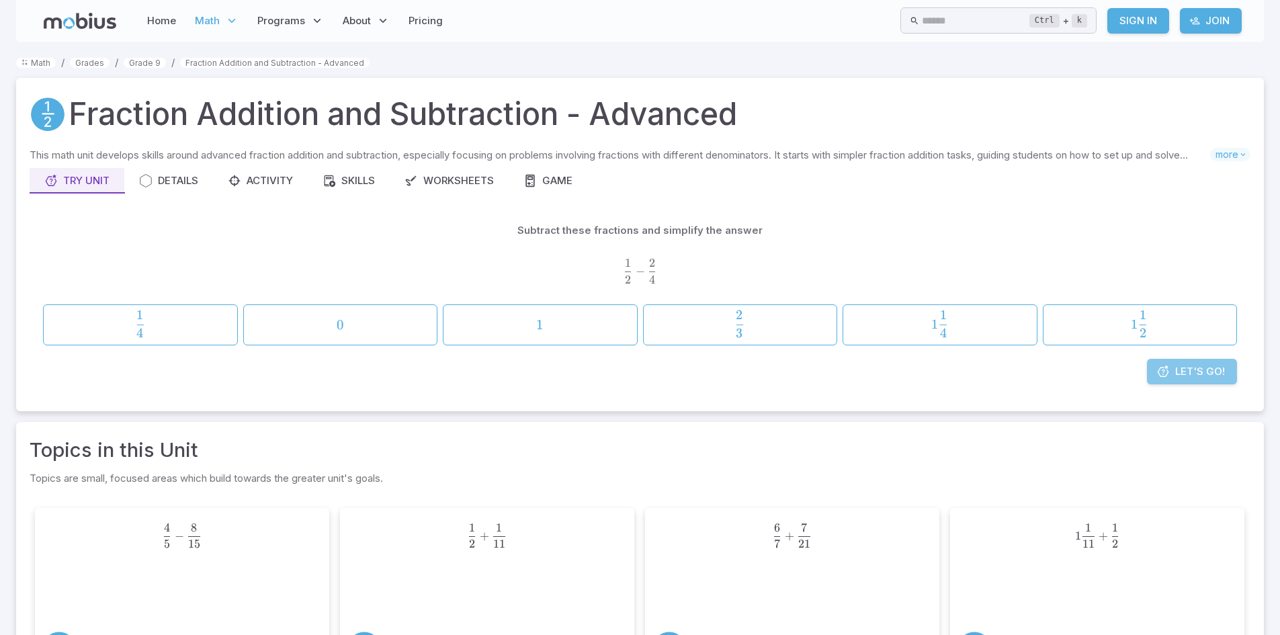
click at [1161, 374] on icon at bounding box center [1163, 371] width 13 height 13
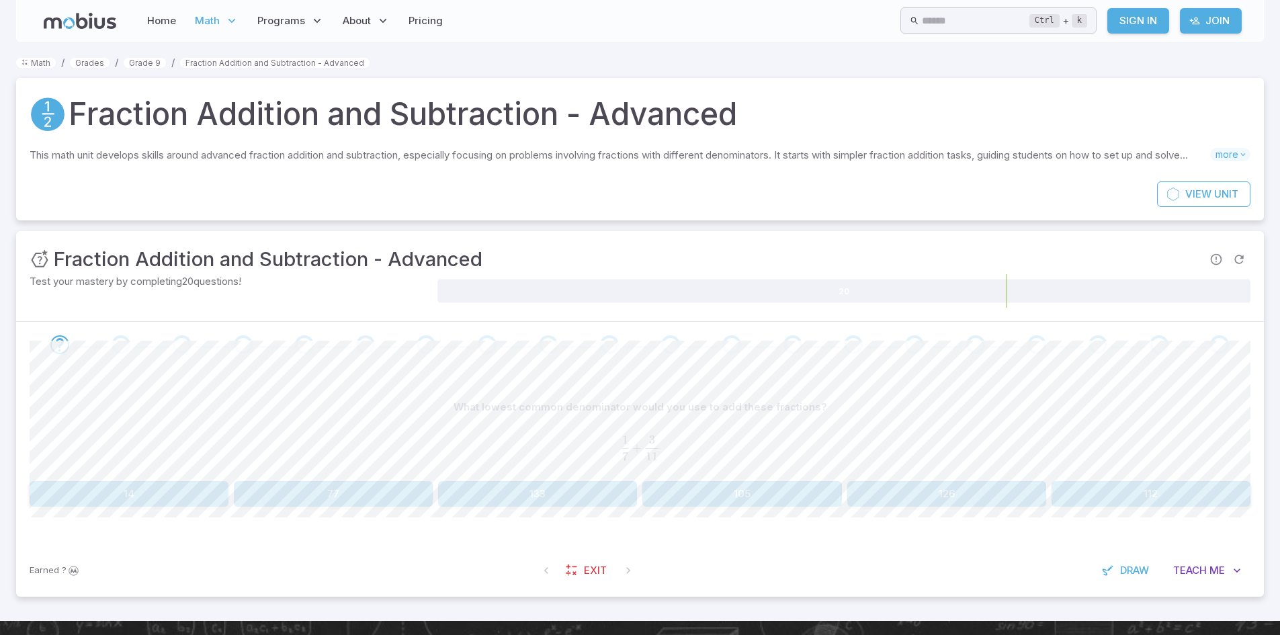
drag, startPoint x: 1161, startPoint y: 374, endPoint x: 1064, endPoint y: 397, distance: 100.2
click at [1064, 397] on div "What lowest common denominator would you use to add these fractions? 1 7 + 3 11…" at bounding box center [640, 456] width 1221 height 176
click at [1064, 397] on div "What lowest common denominator would you use to add these fractions?" at bounding box center [640, 407] width 1221 height 26
drag, startPoint x: 948, startPoint y: 425, endPoint x: 907, endPoint y: 394, distance: 51.7
click at [907, 394] on div "What lowest common denominator would you use to add these fractions? 1 7 + 3 11…" at bounding box center [640, 456] width 1221 height 176
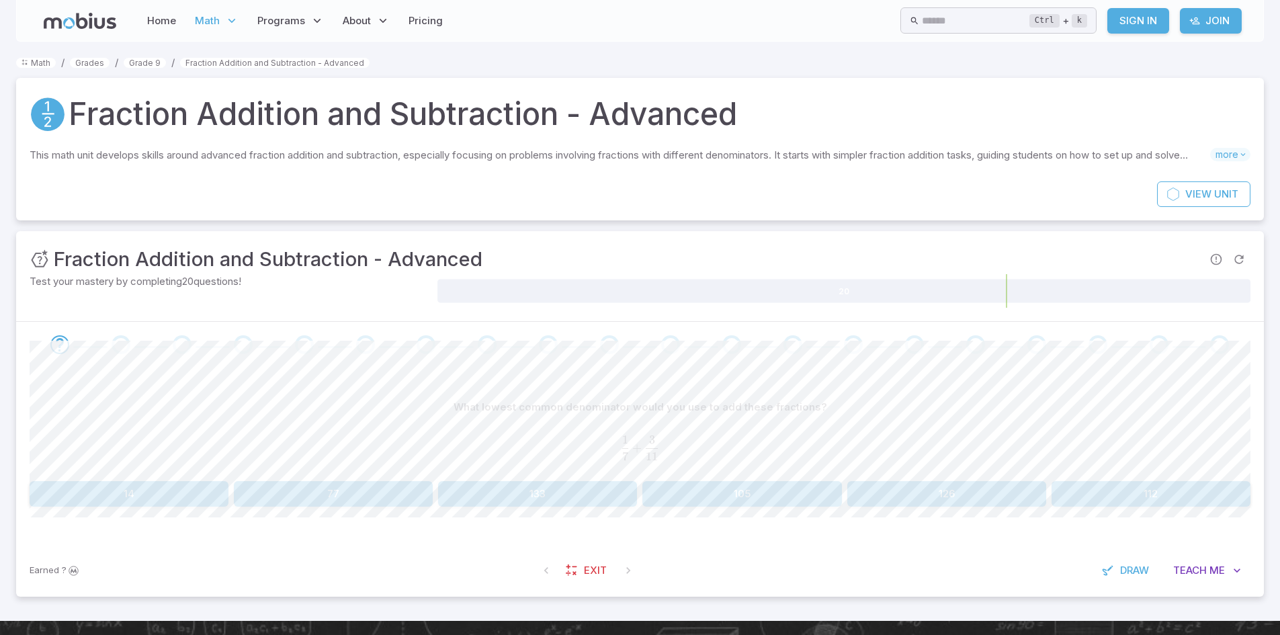
click at [722, 470] on div "What lowest common denominator would you use to add these fractions? 1 7 + 3 11…" at bounding box center [640, 434] width 1221 height 81
click at [403, 496] on button "77" at bounding box center [333, 494] width 199 height 26
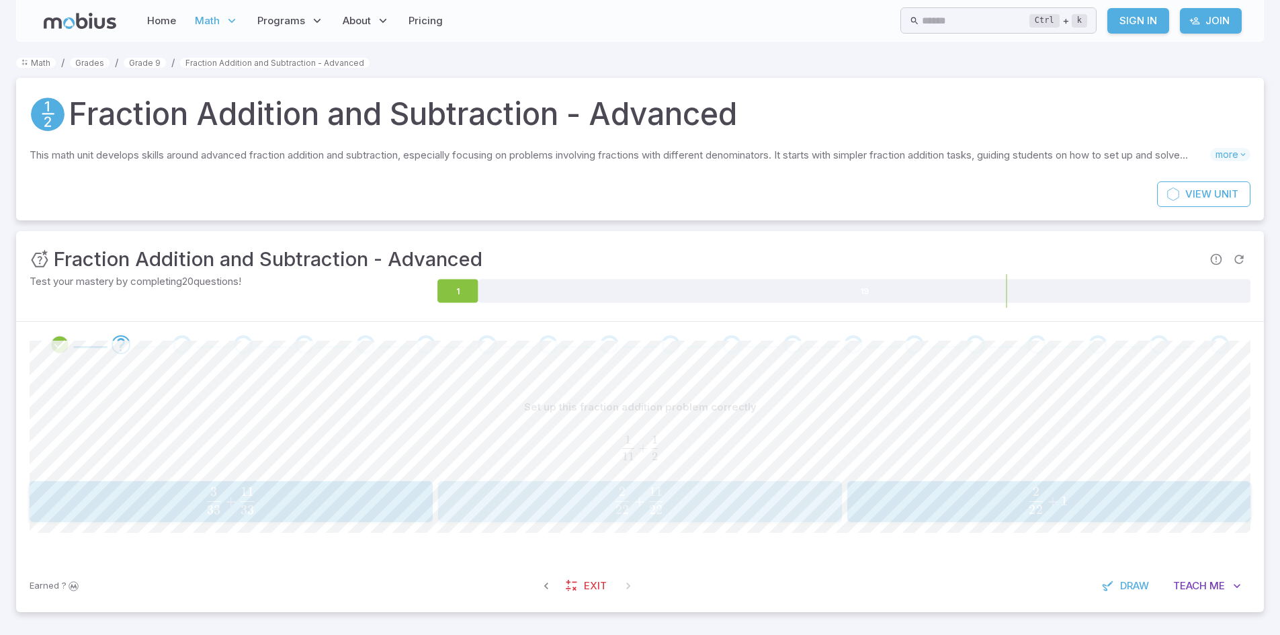
click at [627, 493] on span "22 2" at bounding box center [623, 496] width 14 height 18
click at [906, 487] on span "1 3 2 ​" at bounding box center [945, 500] width 177 height 27
click at [562, 587] on link "Exit" at bounding box center [587, 586] width 58 height 26
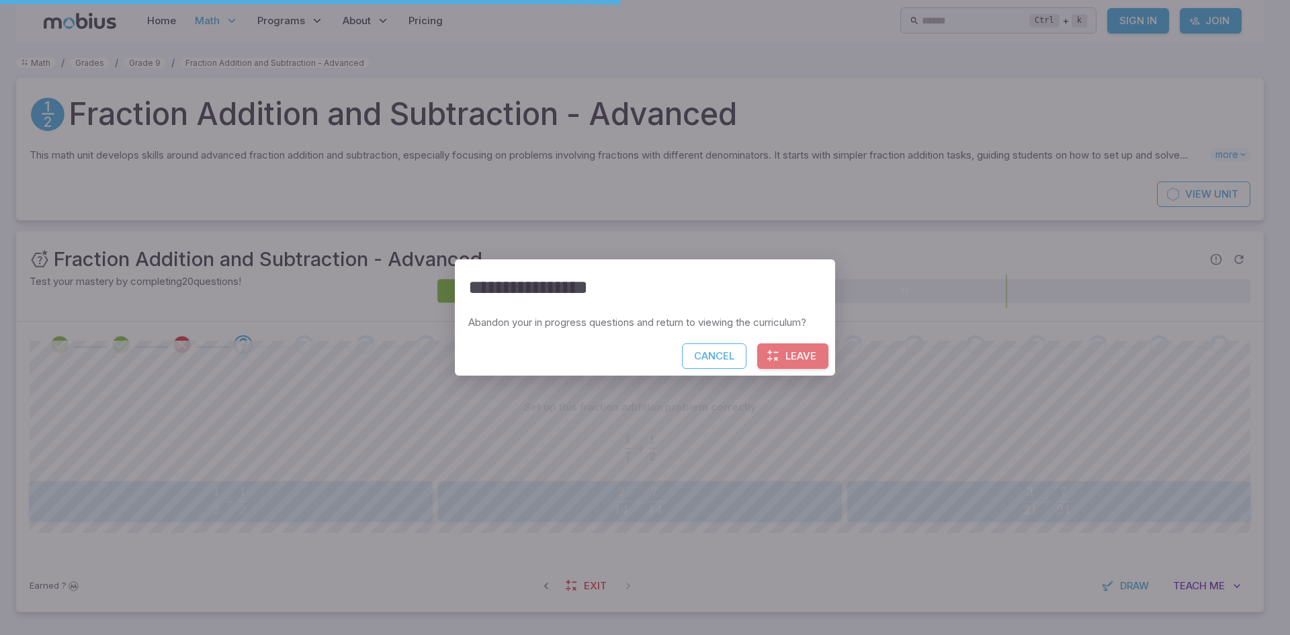
click at [796, 349] on button "Leave" at bounding box center [792, 356] width 71 height 26
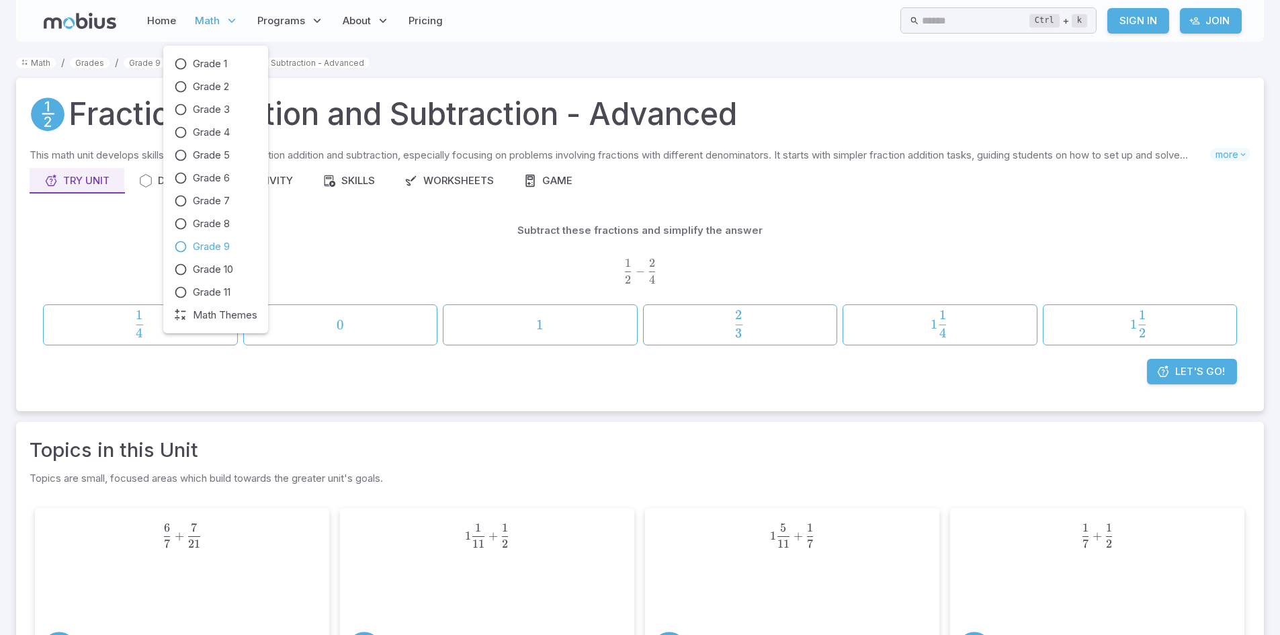
click at [212, 242] on span "Grade 9" at bounding box center [211, 246] width 37 height 15
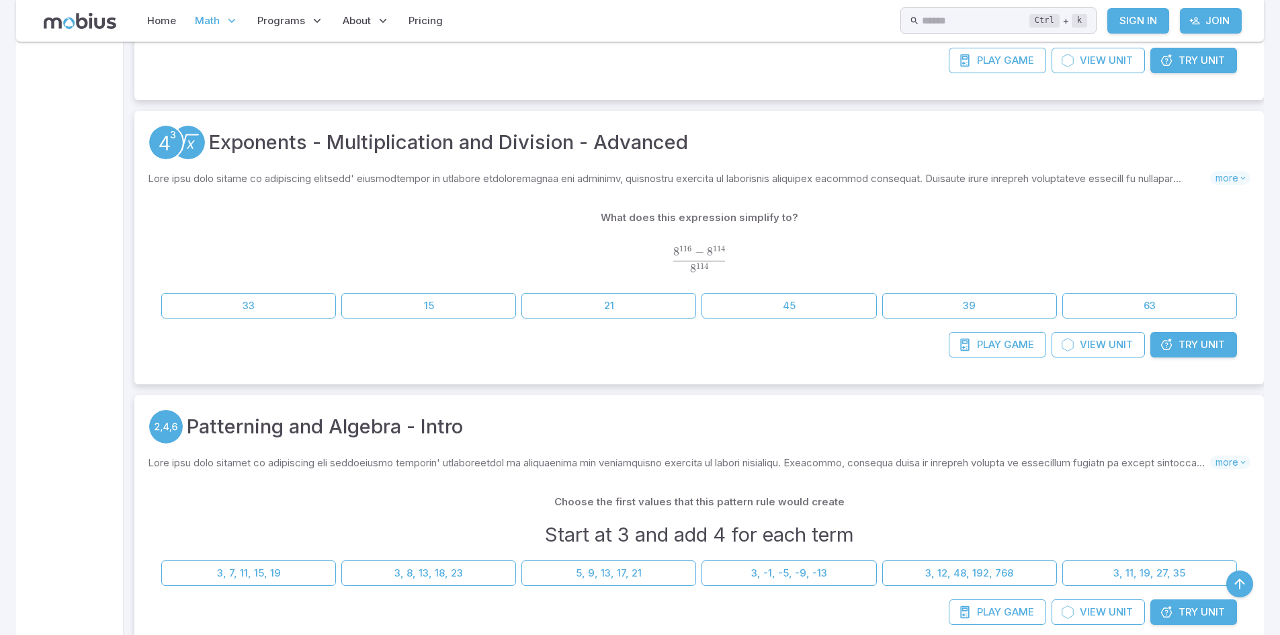
scroll to position [6210, 0]
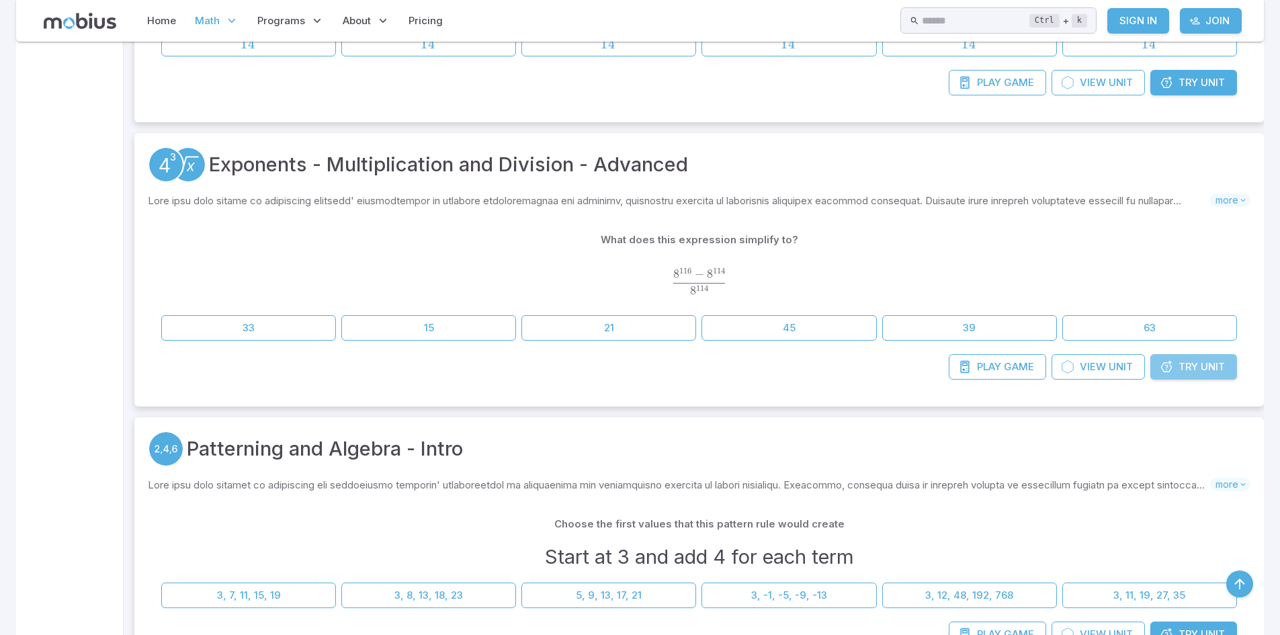
click at [1187, 368] on span "Try" at bounding box center [1188, 367] width 19 height 15
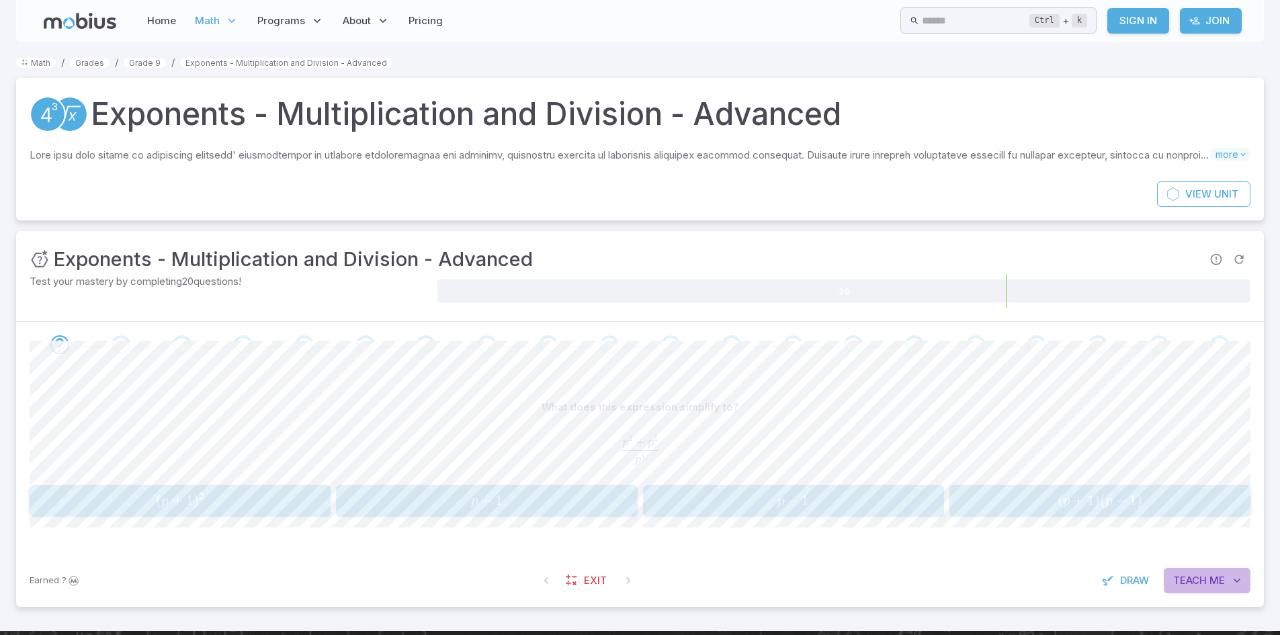
click at [1177, 583] on span "Teach" at bounding box center [1190, 580] width 34 height 15
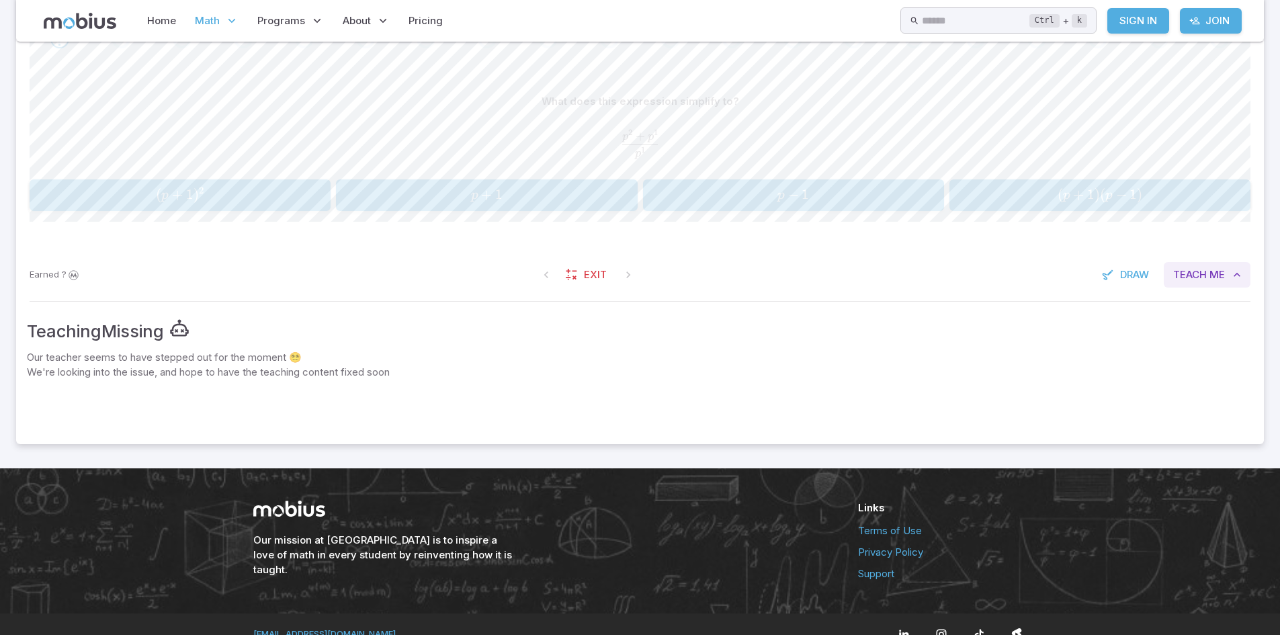
scroll to position [307, 0]
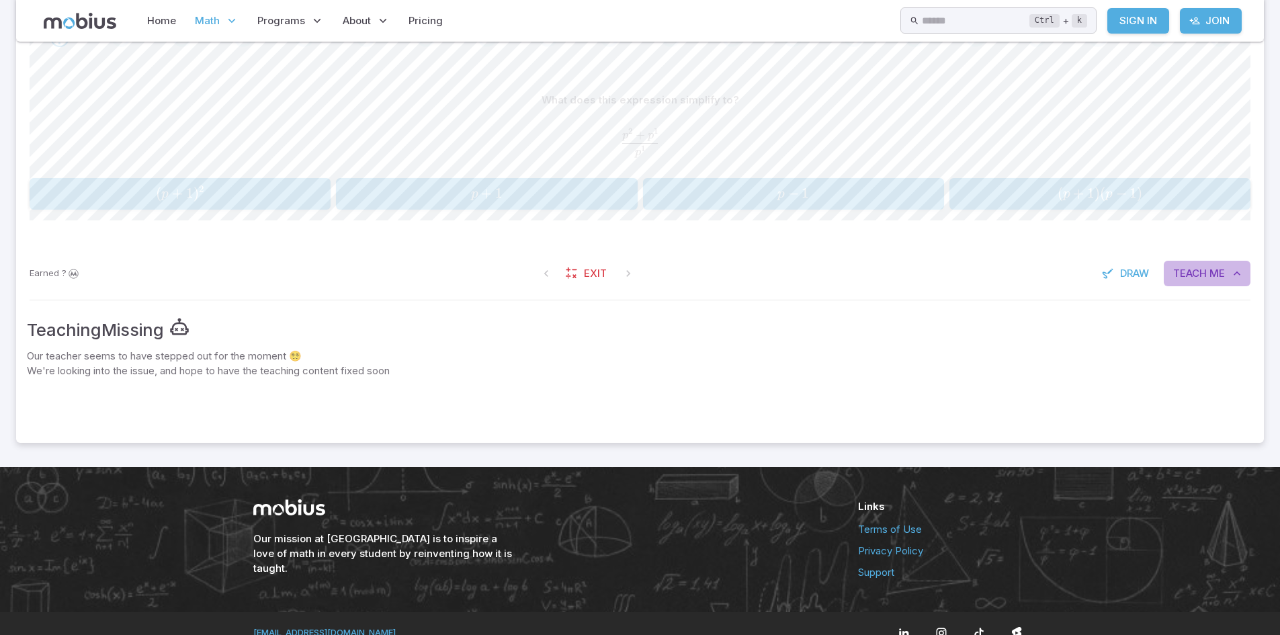
click at [1189, 271] on span "Teach" at bounding box center [1190, 273] width 34 height 15
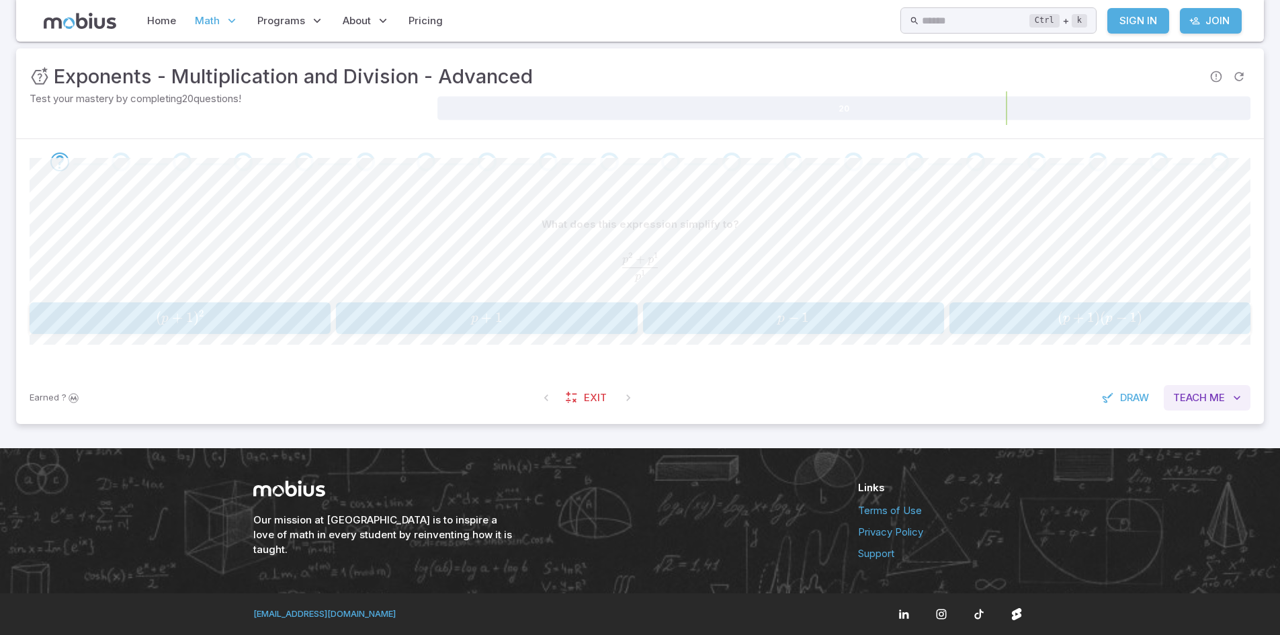
scroll to position [183, 0]
click at [1027, 311] on span "( p + 1 ) ( p − 1 )" at bounding box center [1100, 318] width 292 height 18
click at [544, 324] on span "y + 1" at bounding box center [487, 318] width 292 height 18
click at [260, 305] on button "b + 1 b + 1 b + 1" at bounding box center [180, 318] width 301 height 32
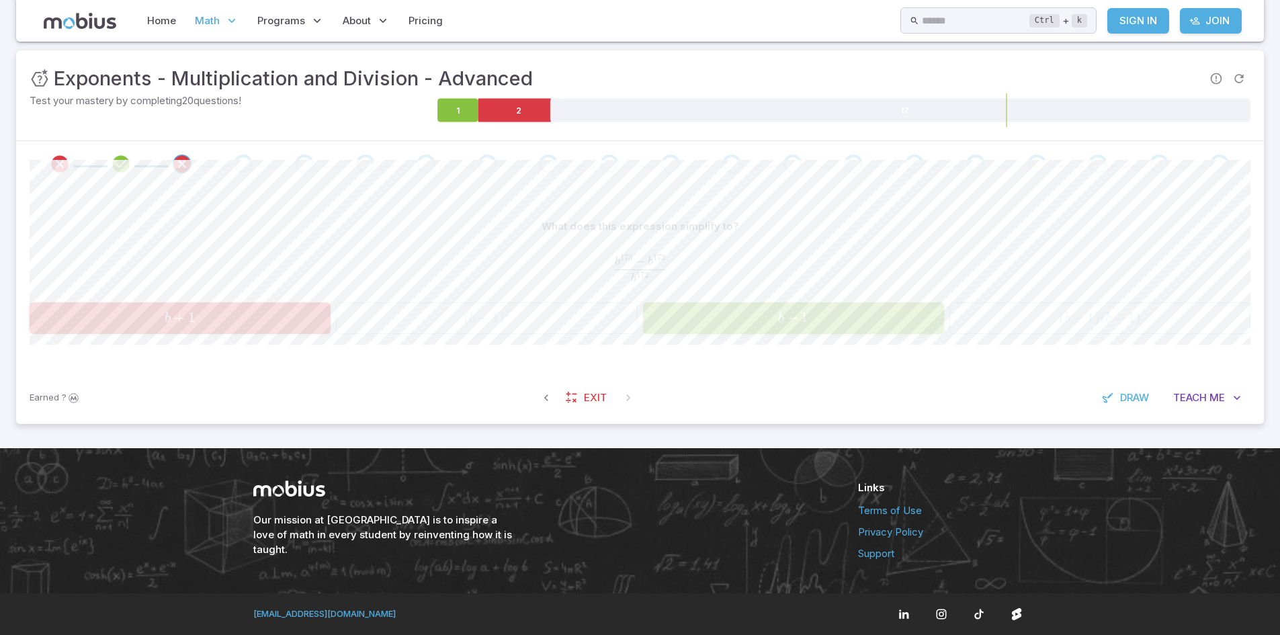
click at [587, 384] on div "Earned ? Exit Draw Teach Me" at bounding box center [640, 398] width 1248 height 52
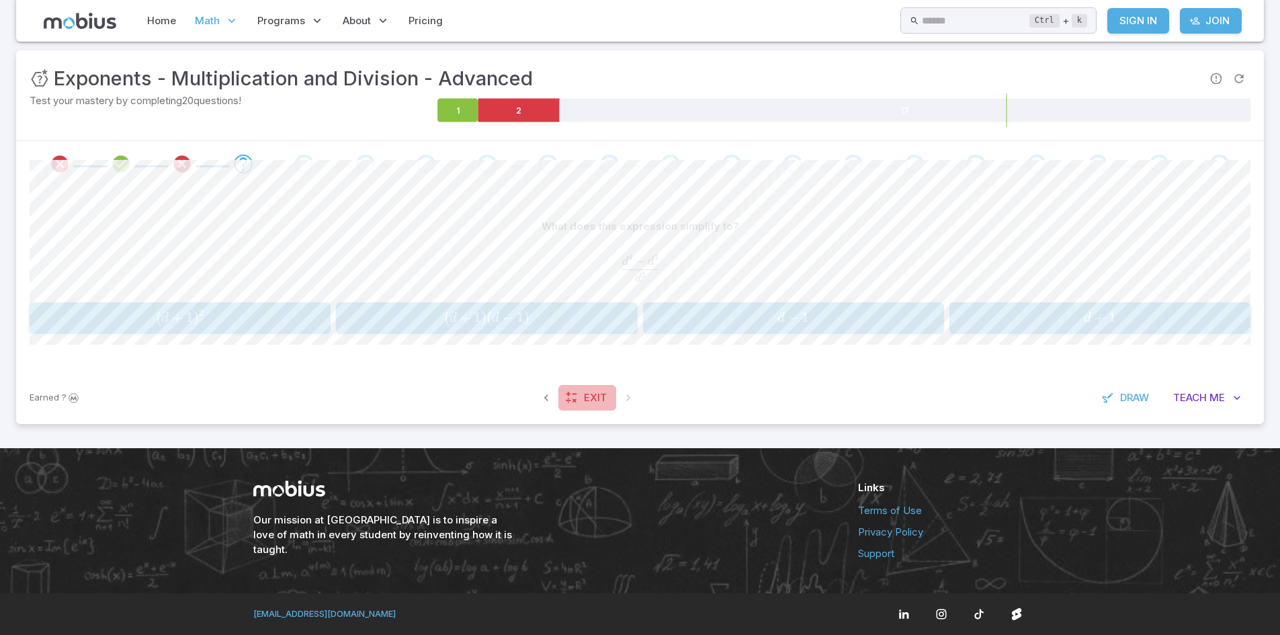
click at [598, 392] on span "Exit" at bounding box center [595, 397] width 23 height 15
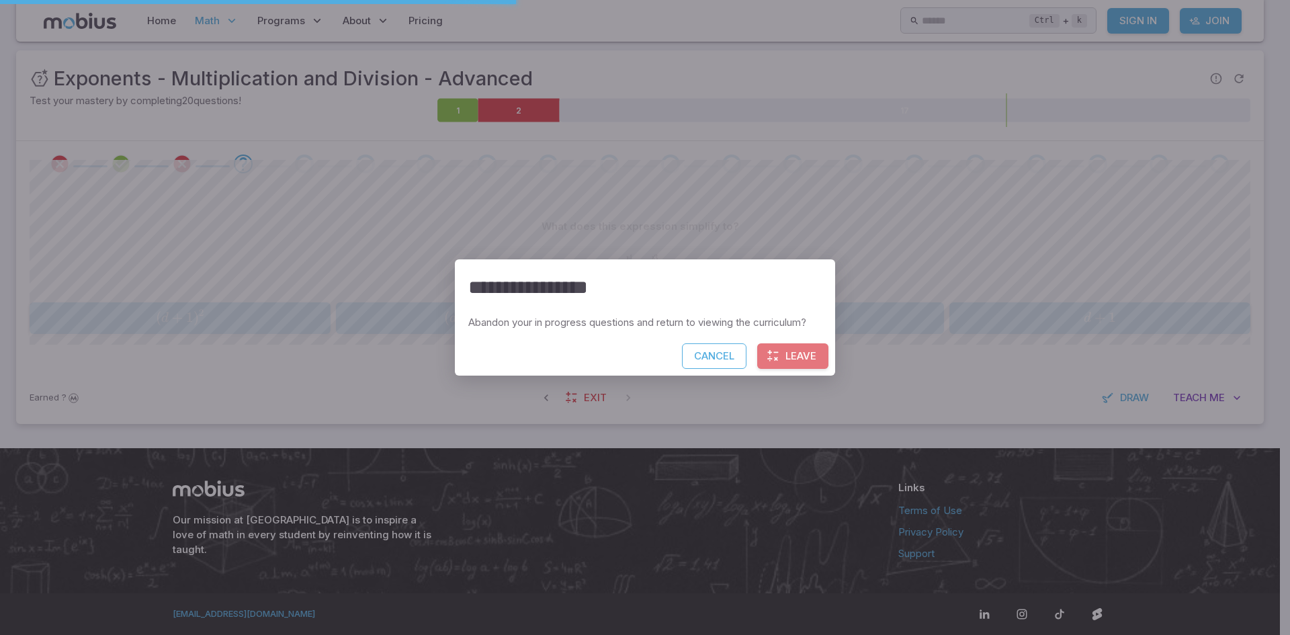
click at [796, 348] on button "Leave" at bounding box center [792, 356] width 71 height 26
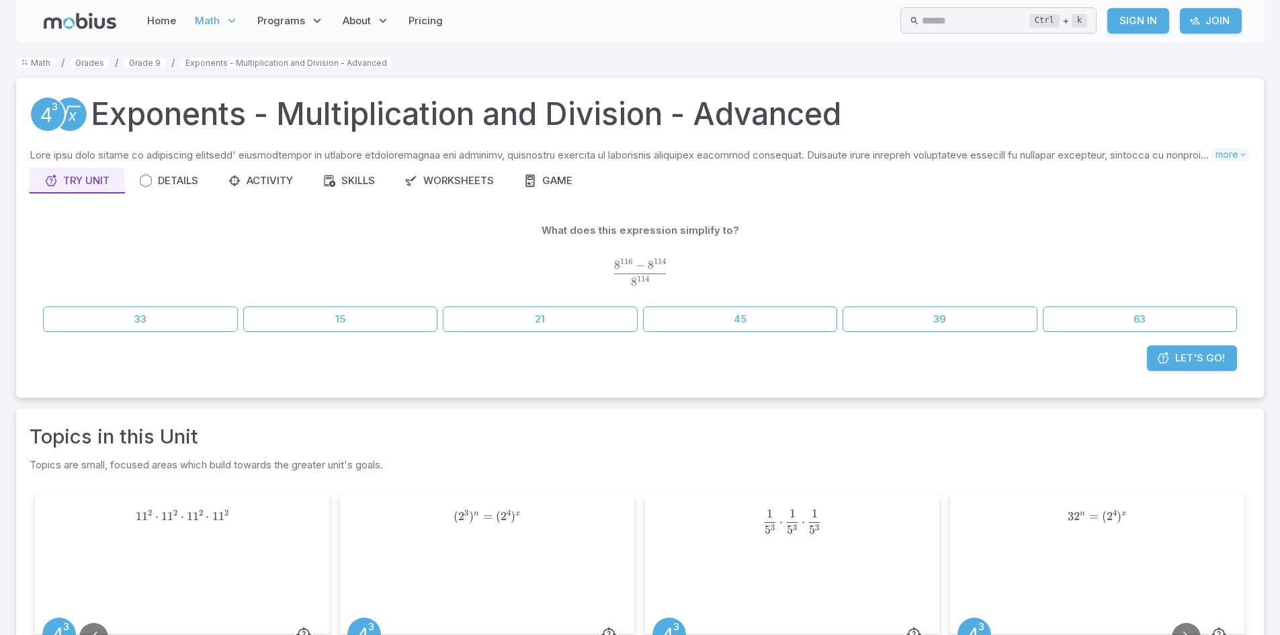
drag, startPoint x: 1180, startPoint y: 372, endPoint x: 1198, endPoint y: 358, distance: 22.5
click at [1198, 358] on div "Let's Go!" at bounding box center [640, 364] width 1221 height 39
click at [1198, 358] on span "Let's Go!" at bounding box center [1200, 358] width 50 height 15
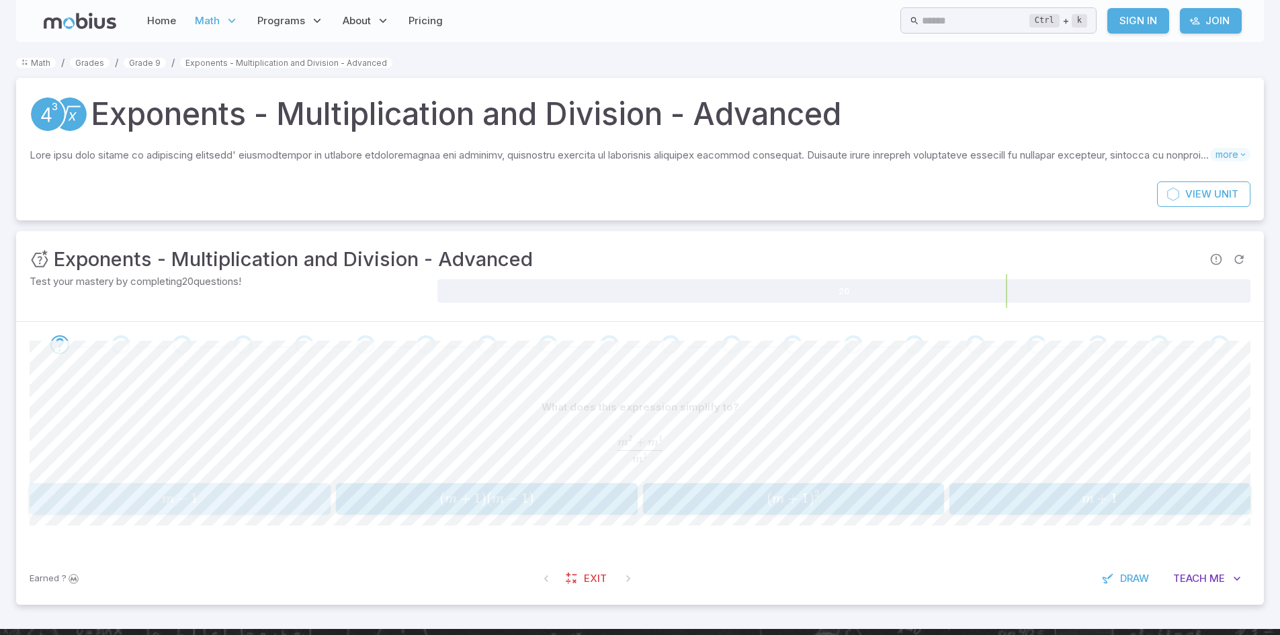
click at [195, 489] on div "m − 1 m - 1 m − 1" at bounding box center [180, 499] width 292 height 21
click at [592, 589] on link "Exit" at bounding box center [587, 579] width 58 height 26
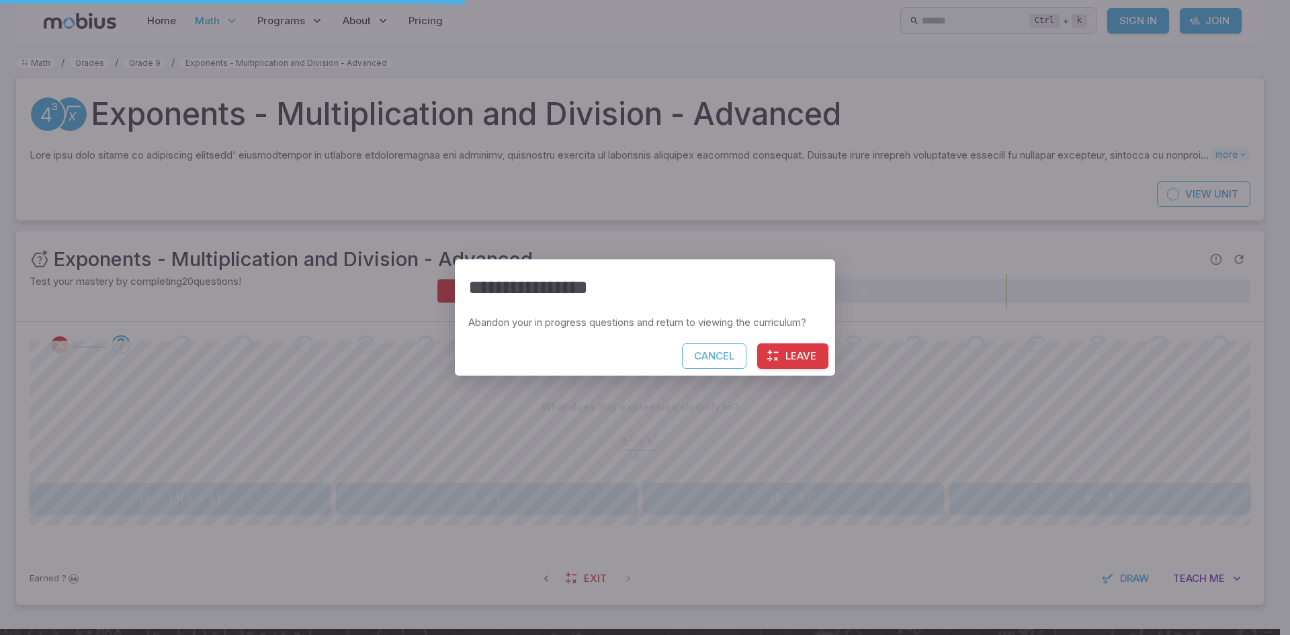
drag, startPoint x: 592, startPoint y: 589, endPoint x: 816, endPoint y: 362, distance: 319.3
click at [816, 362] on div "**********" at bounding box center [645, 317] width 1290 height 635
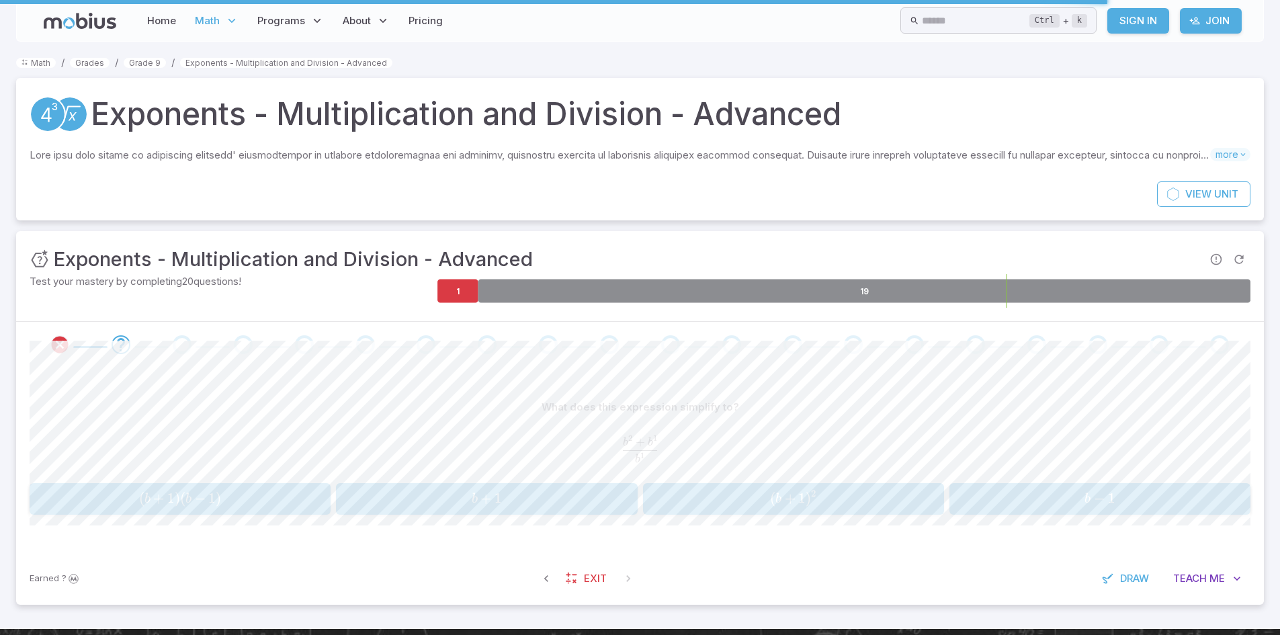
click at [1065, 294] on icon at bounding box center [864, 292] width 773 height 24
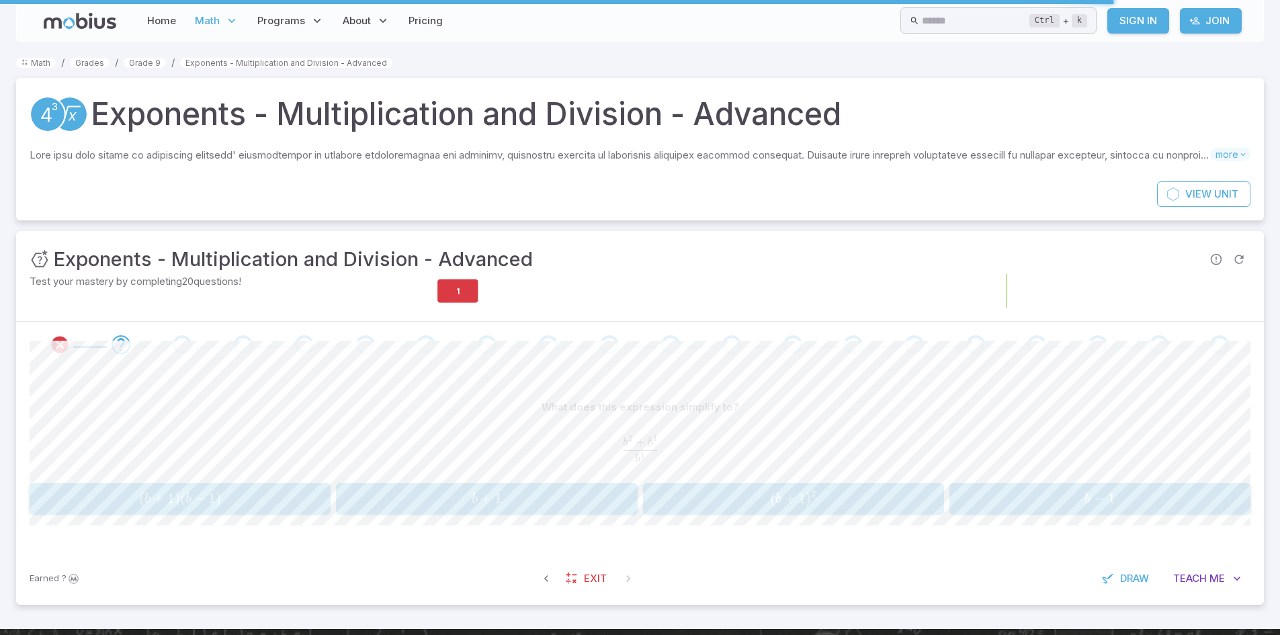
click at [1065, 294] on icon at bounding box center [864, 292] width 773 height 24
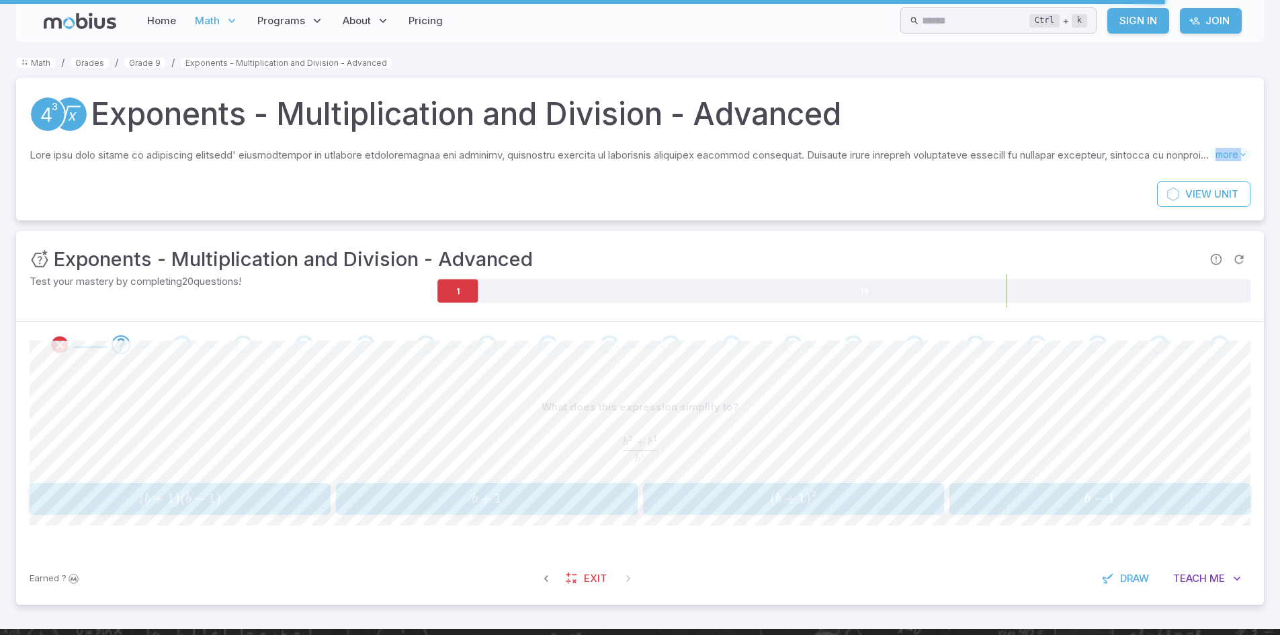
drag, startPoint x: 1083, startPoint y: 316, endPoint x: 1106, endPoint y: 162, distance: 155.6
click at [1106, 162] on div "Math / Grades / Grade 9 / Exponents - Multiplication and Division - Advanced Ex…" at bounding box center [640, 335] width 1248 height 560
click at [879, 343] on div at bounding box center [853, 344] width 61 height 19
click at [590, 583] on span "Exit" at bounding box center [595, 578] width 23 height 15
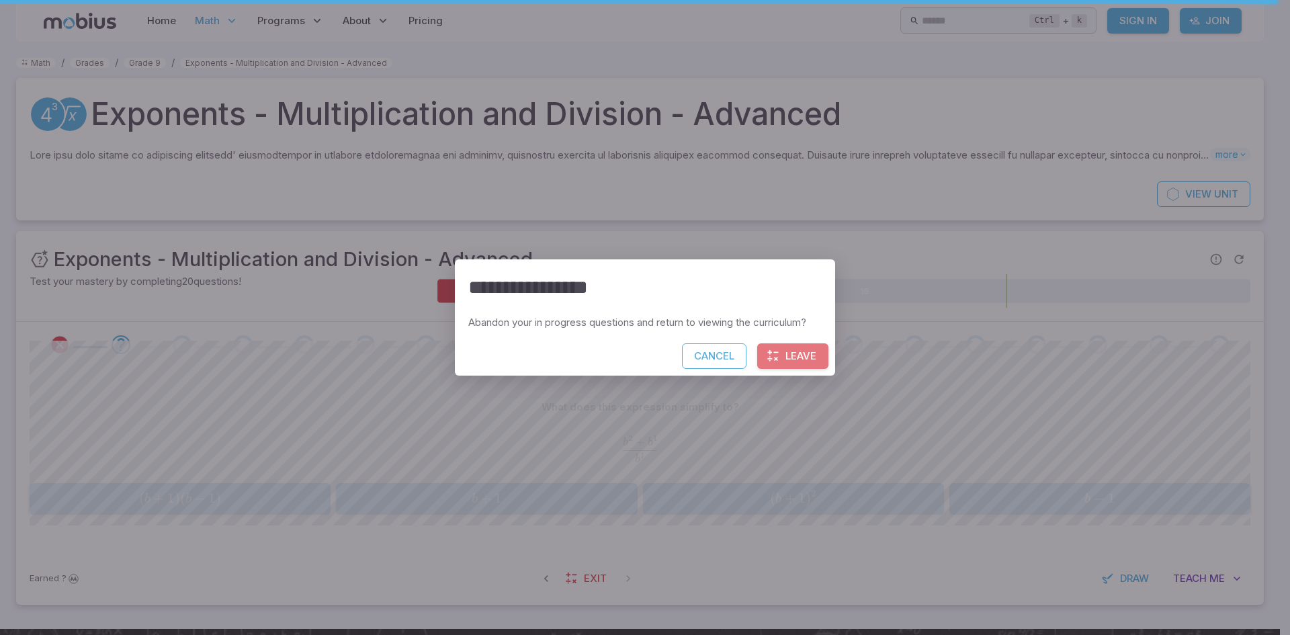
click at [799, 367] on button "Leave" at bounding box center [792, 356] width 71 height 26
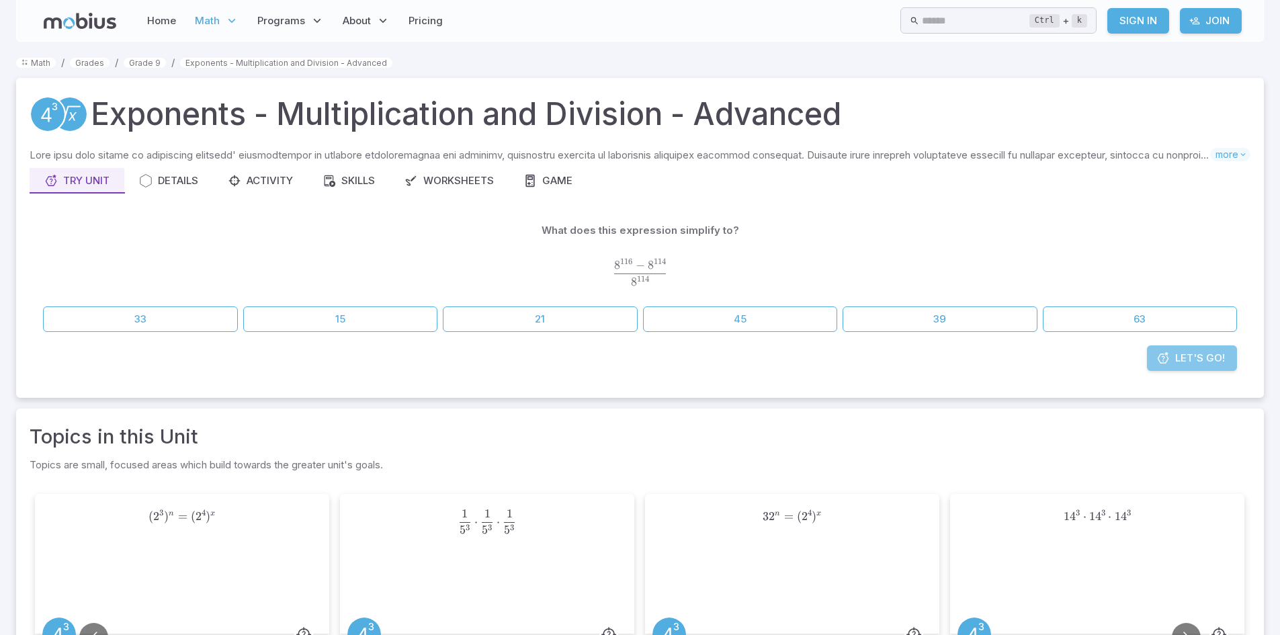
click at [1169, 367] on link "Let's Go!" at bounding box center [1192, 358] width 90 height 26
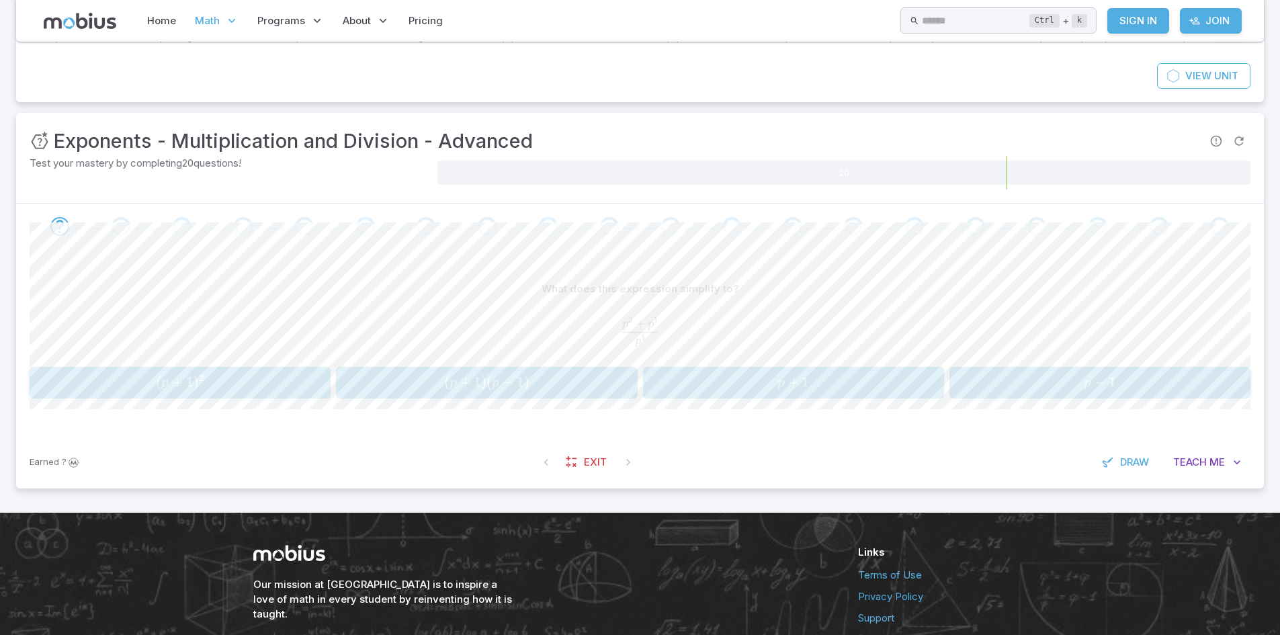
scroll to position [119, 0]
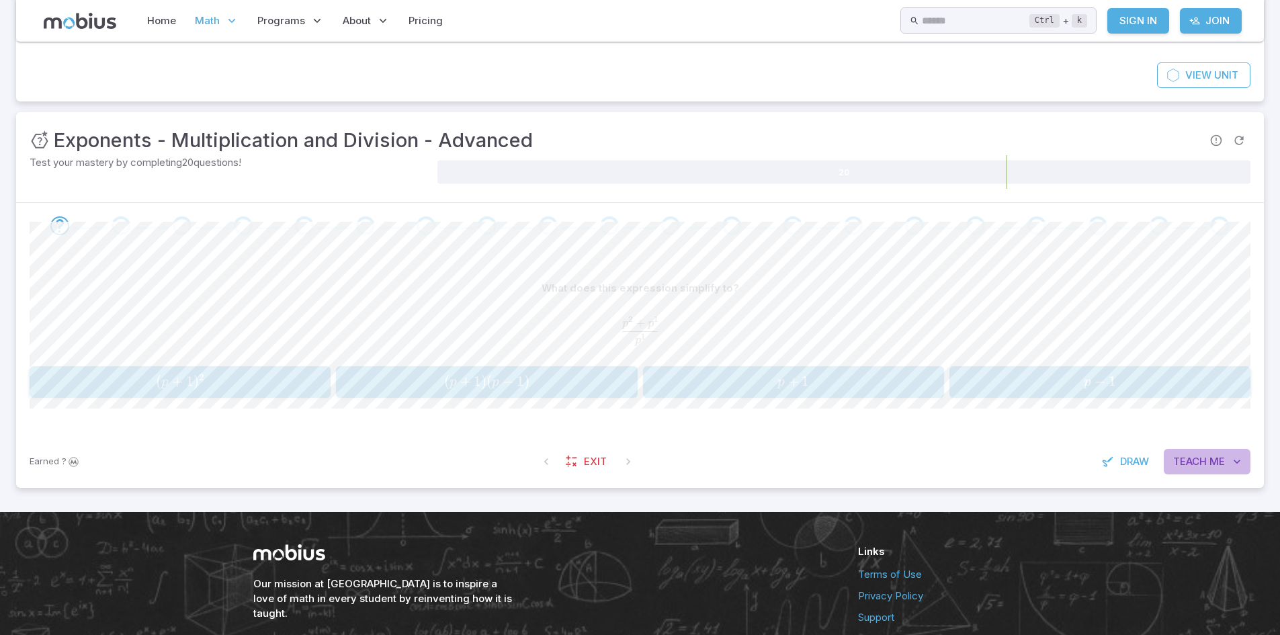
click at [1197, 450] on button "Teach Me" at bounding box center [1207, 462] width 87 height 26
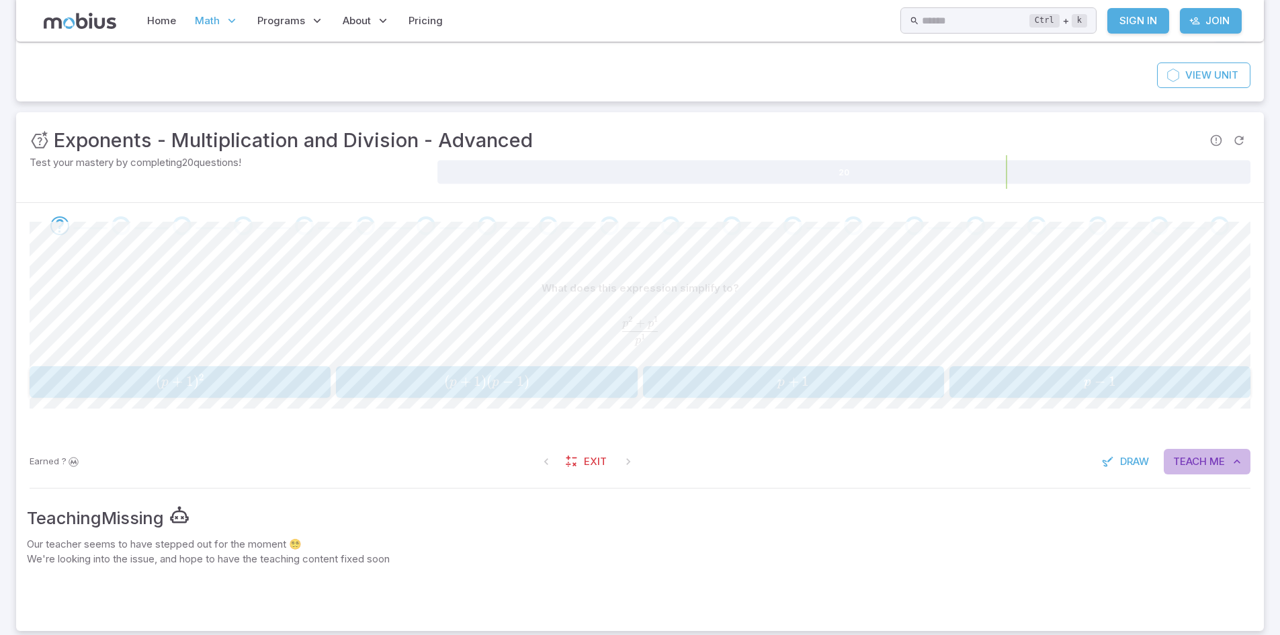
click at [1197, 450] on button "Teach Me" at bounding box center [1207, 462] width 87 height 26
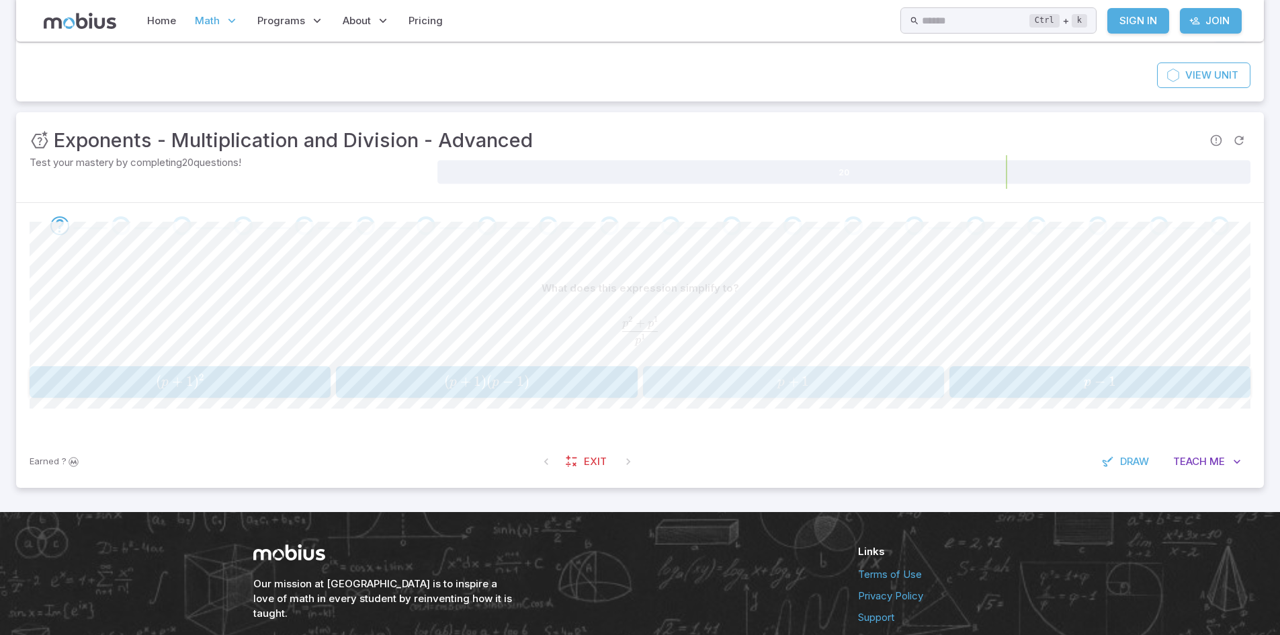
click at [899, 397] on button "p + 1 p + 1 p + 1" at bounding box center [793, 382] width 301 height 32
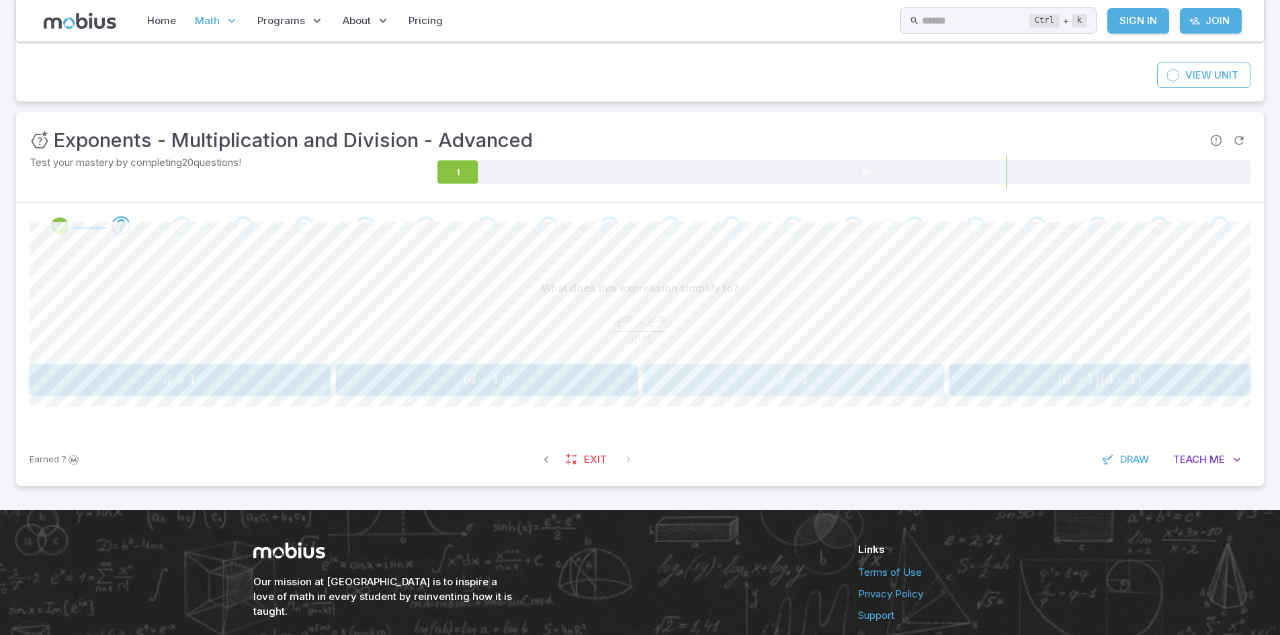
click at [784, 377] on span "d" at bounding box center [781, 380] width 7 height 13
click at [742, 387] on span "r + 1" at bounding box center [793, 380] width 292 height 18
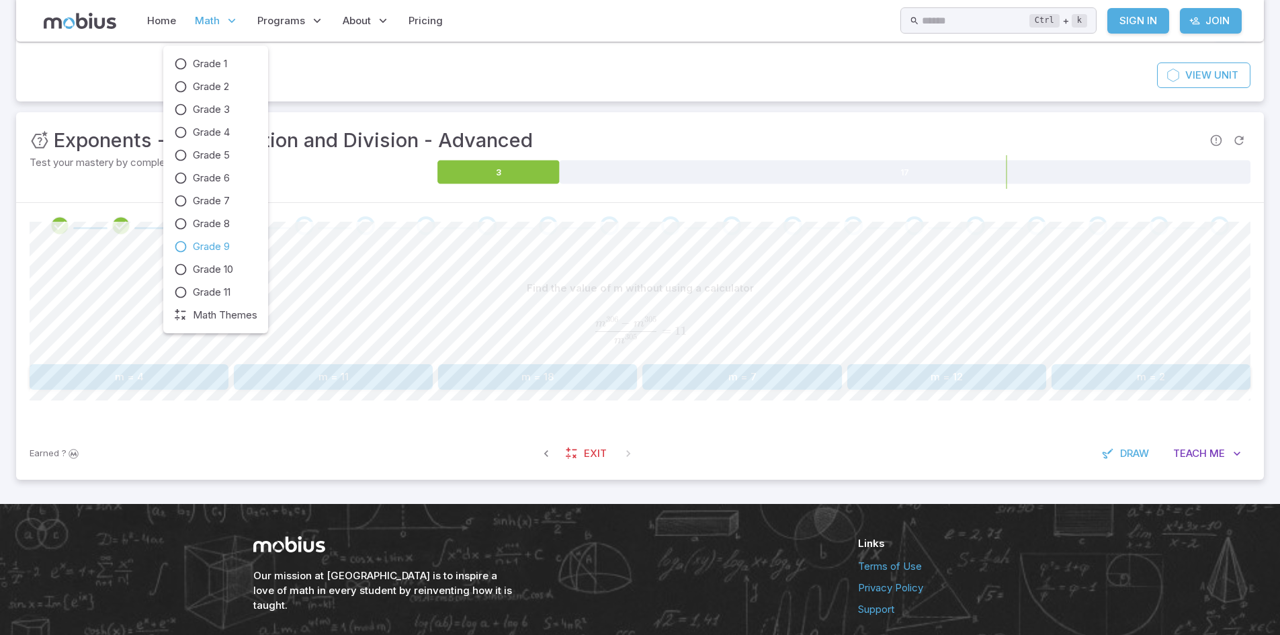
click at [210, 15] on span "Math" at bounding box center [207, 20] width 25 height 15
click at [218, 248] on span "Grade 9" at bounding box center [211, 246] width 37 height 15
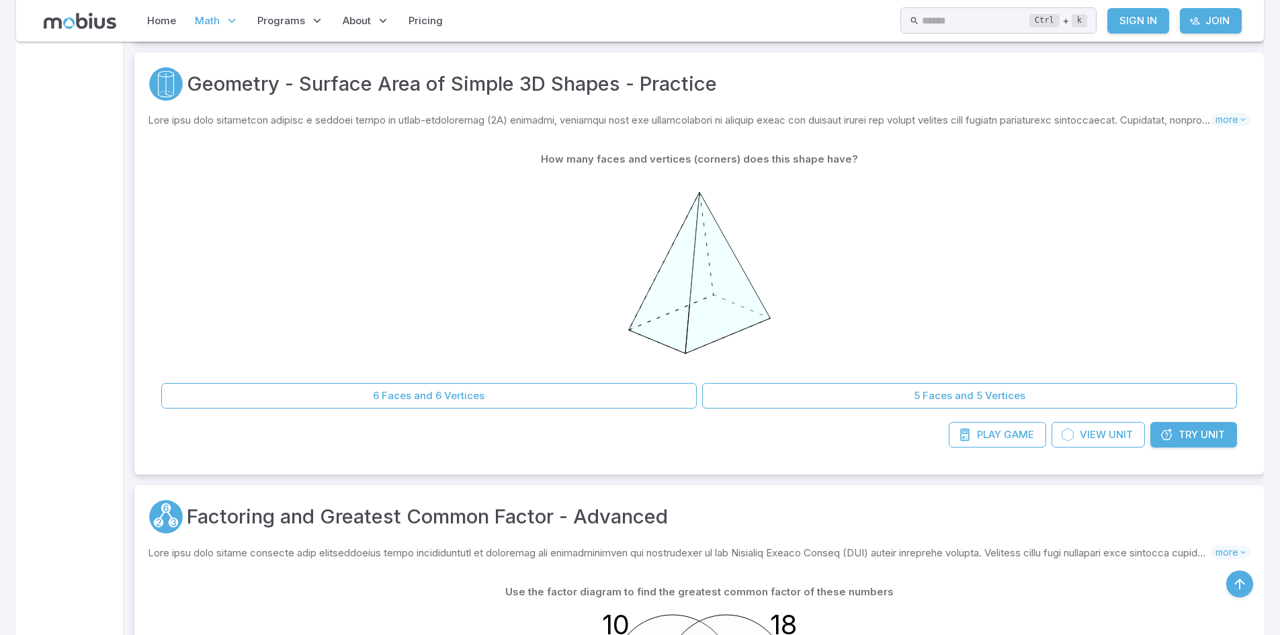
scroll to position [7968, 0]
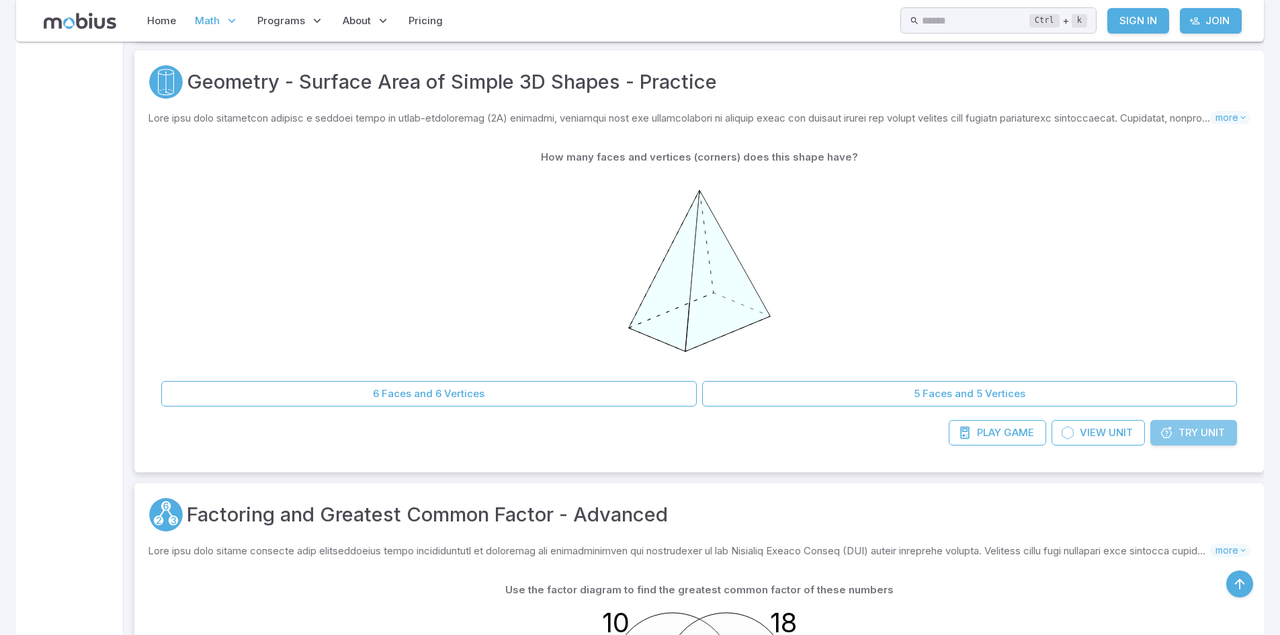
click at [1169, 437] on icon at bounding box center [1166, 432] width 13 height 13
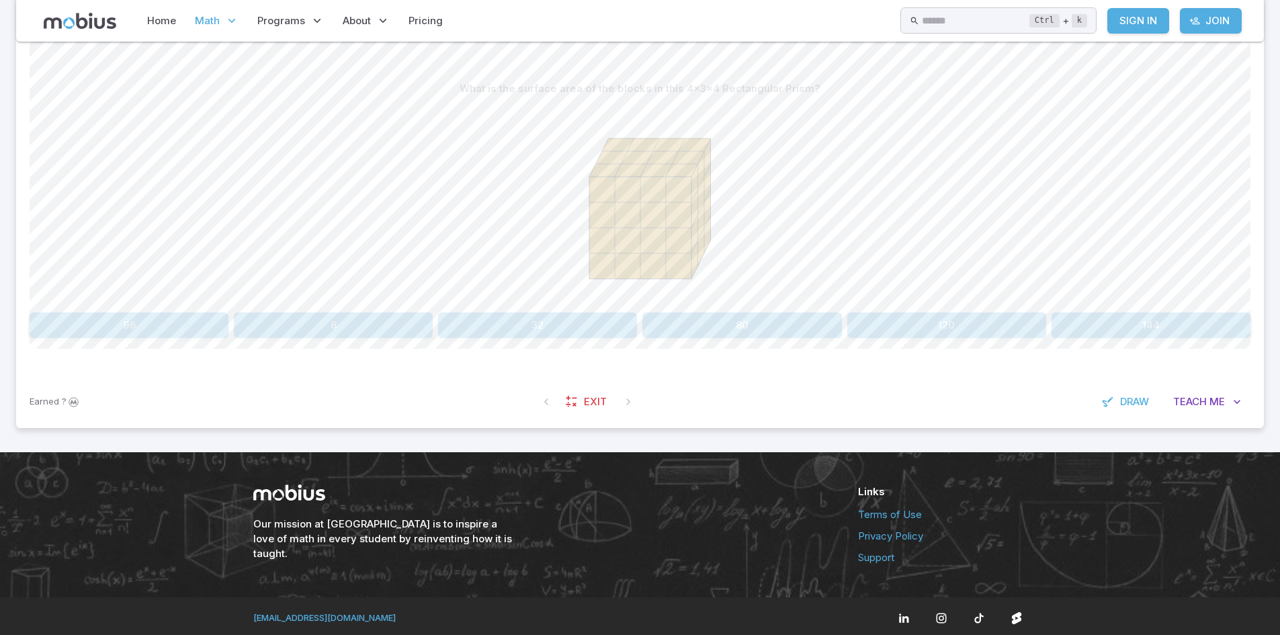
scroll to position [323, 0]
